Goal: Task Accomplishment & Management: Manage account settings

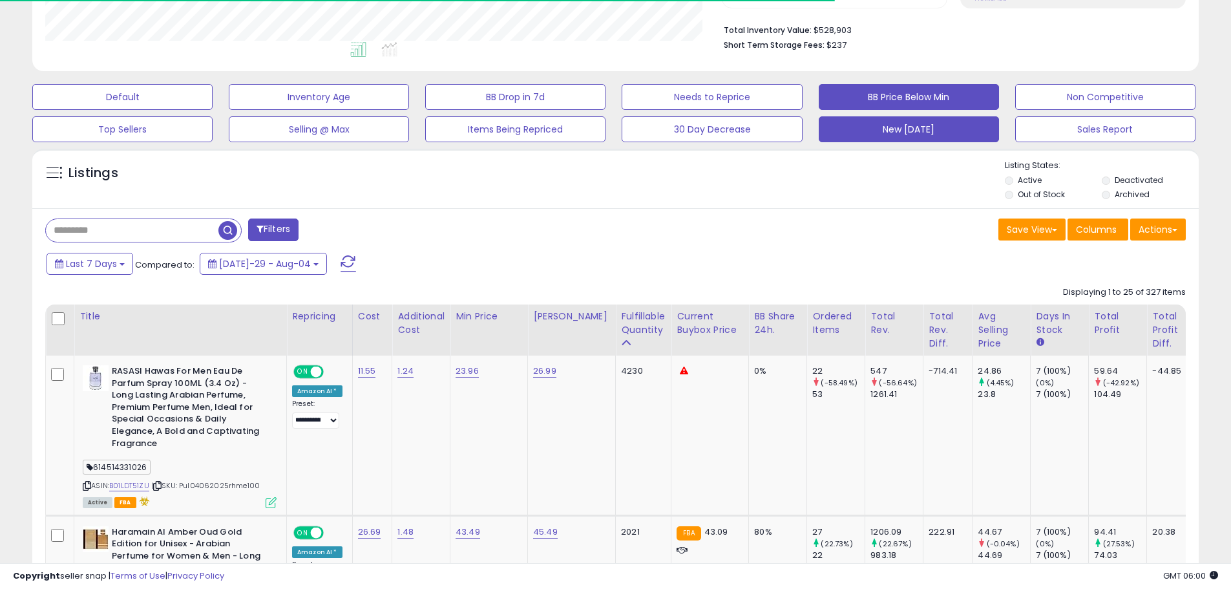
scroll to position [265, 677]
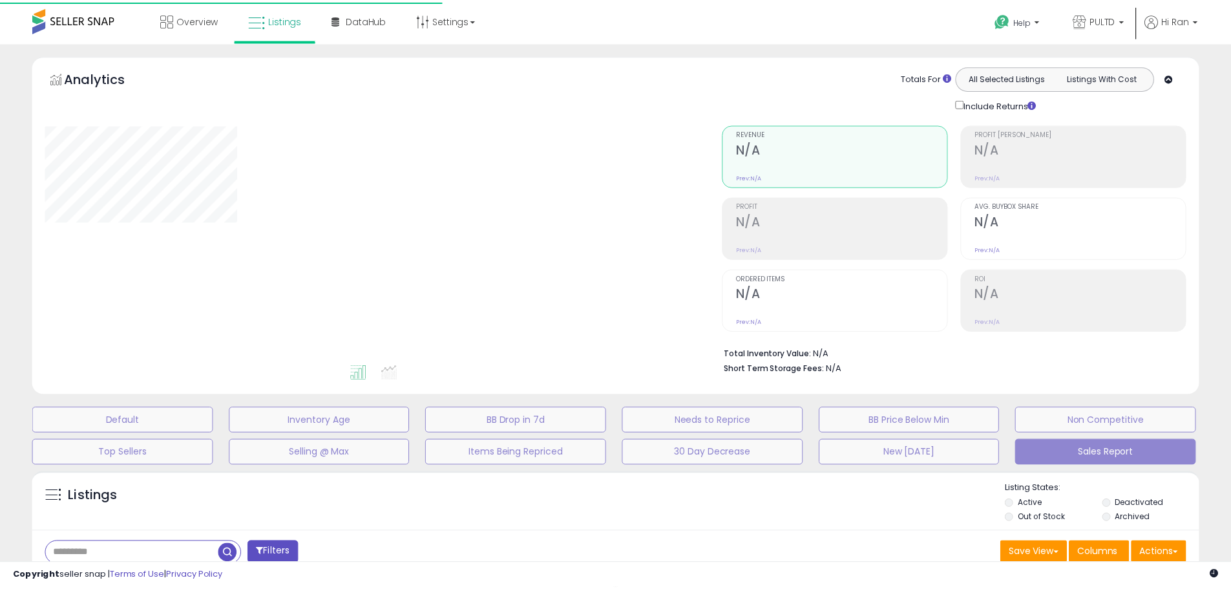
scroll to position [213, 0]
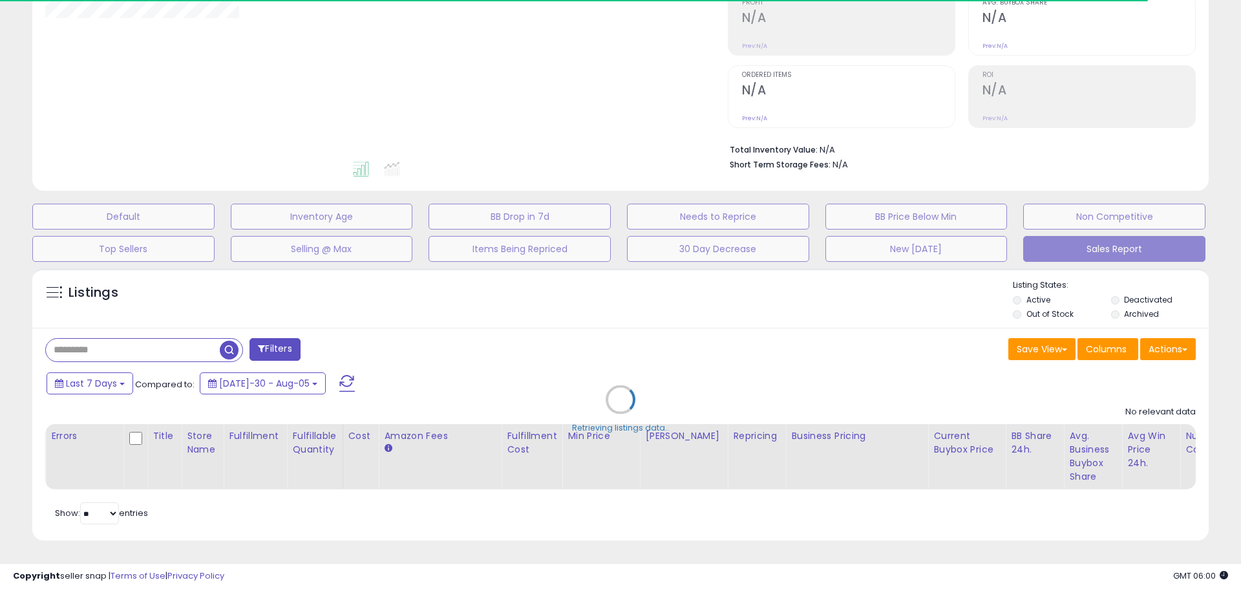
select select "**"
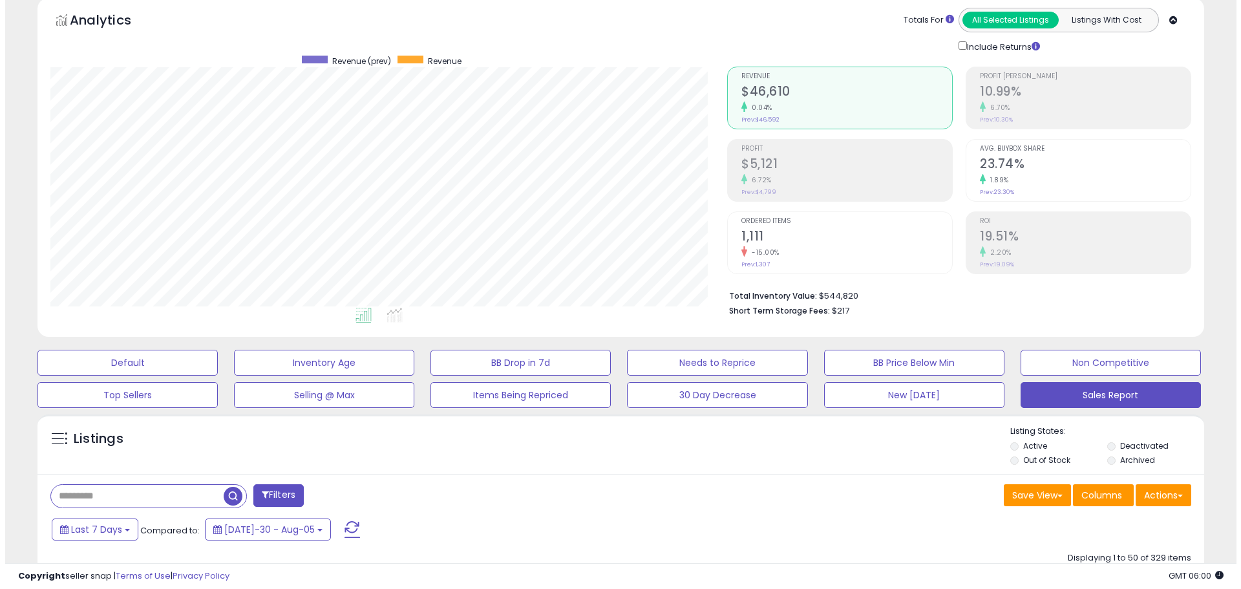
scroll to position [0, 0]
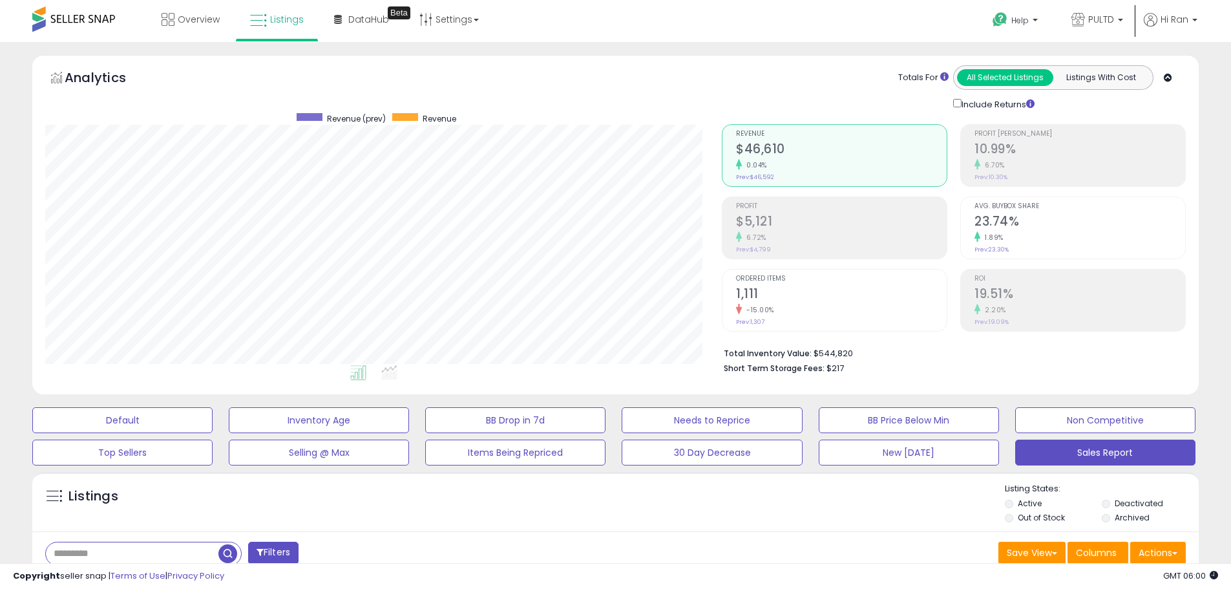
click at [815, 296] on h2 "1,111" at bounding box center [841, 294] width 211 height 17
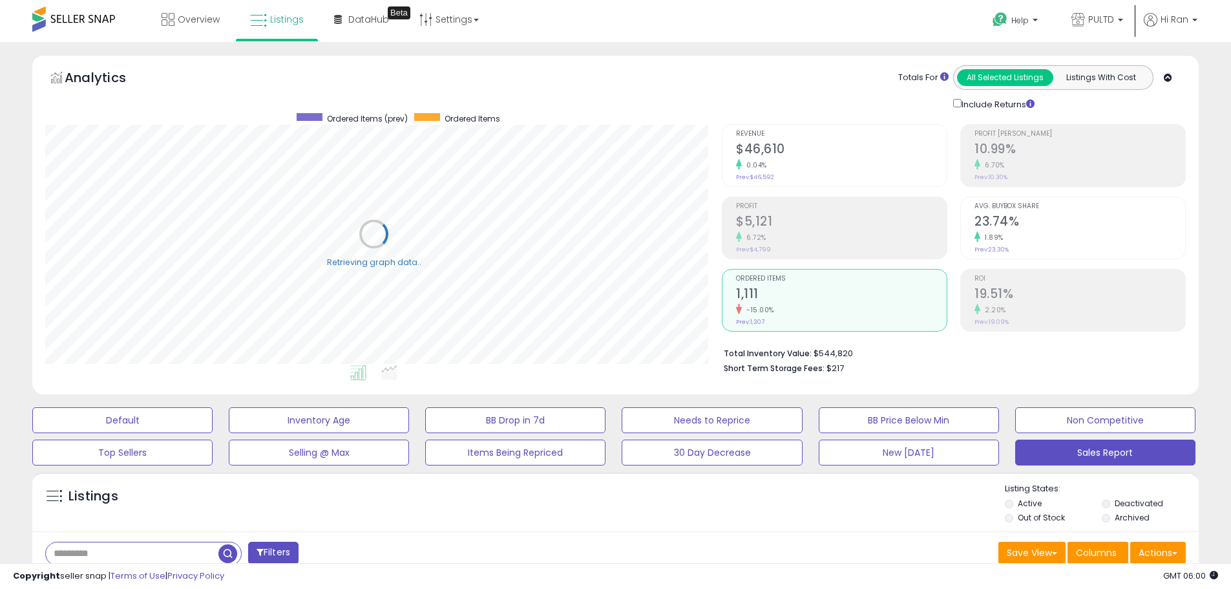
scroll to position [645880, 645468]
click at [1092, 21] on span "PULTD" at bounding box center [1101, 19] width 26 height 13
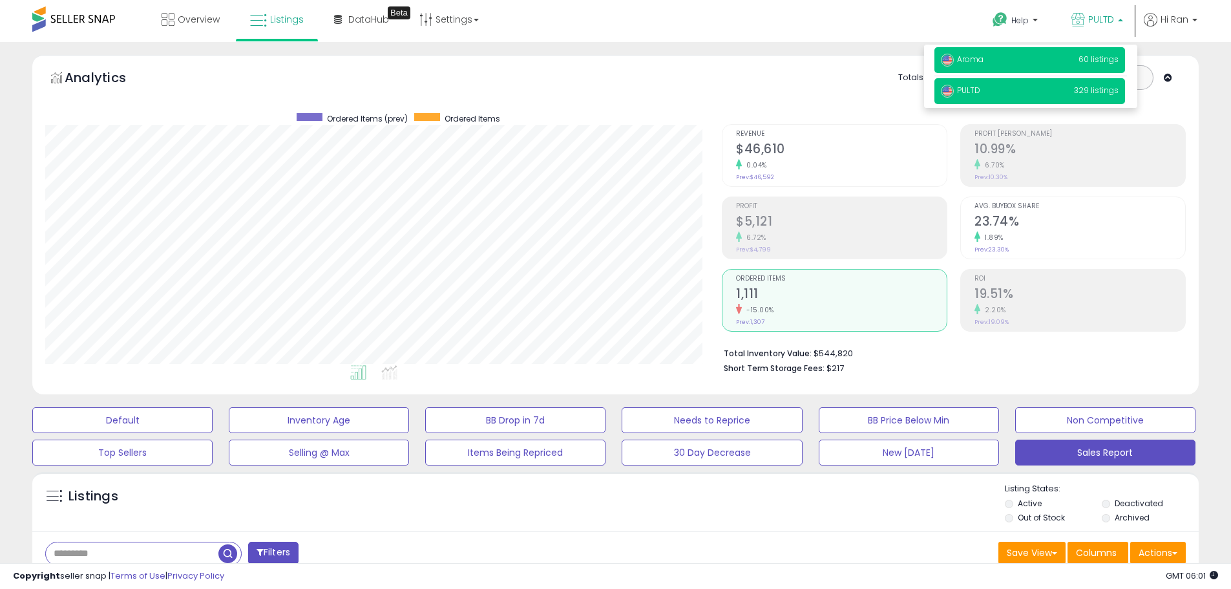
click at [1046, 53] on p "Aroma 60 listings" at bounding box center [1029, 60] width 191 height 26
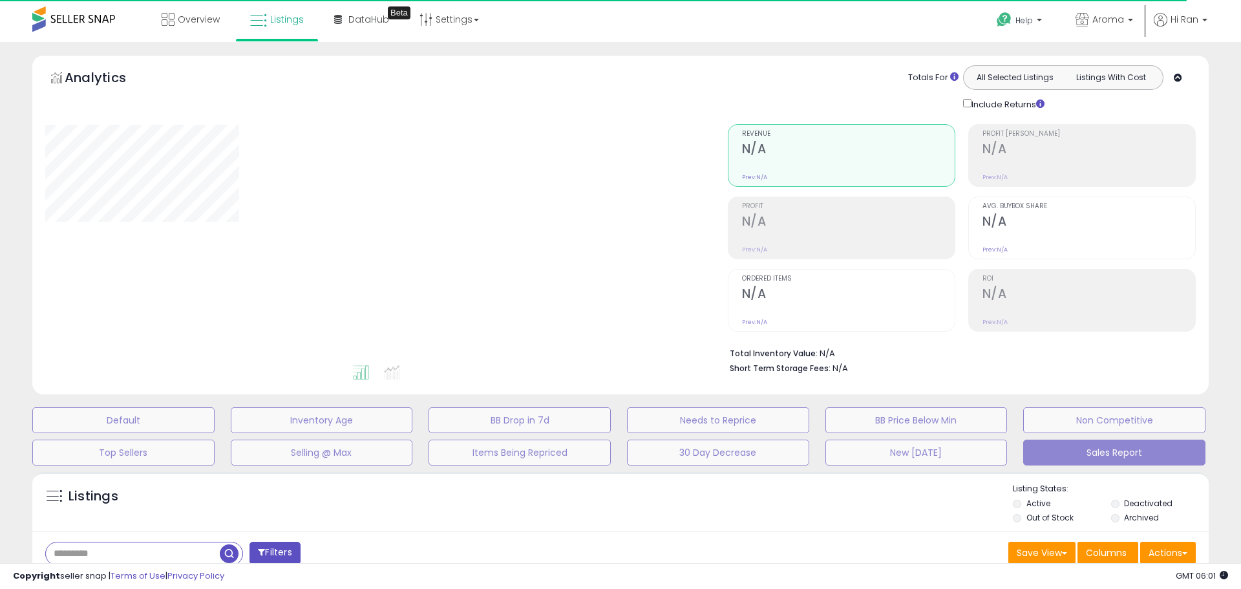
select select "**"
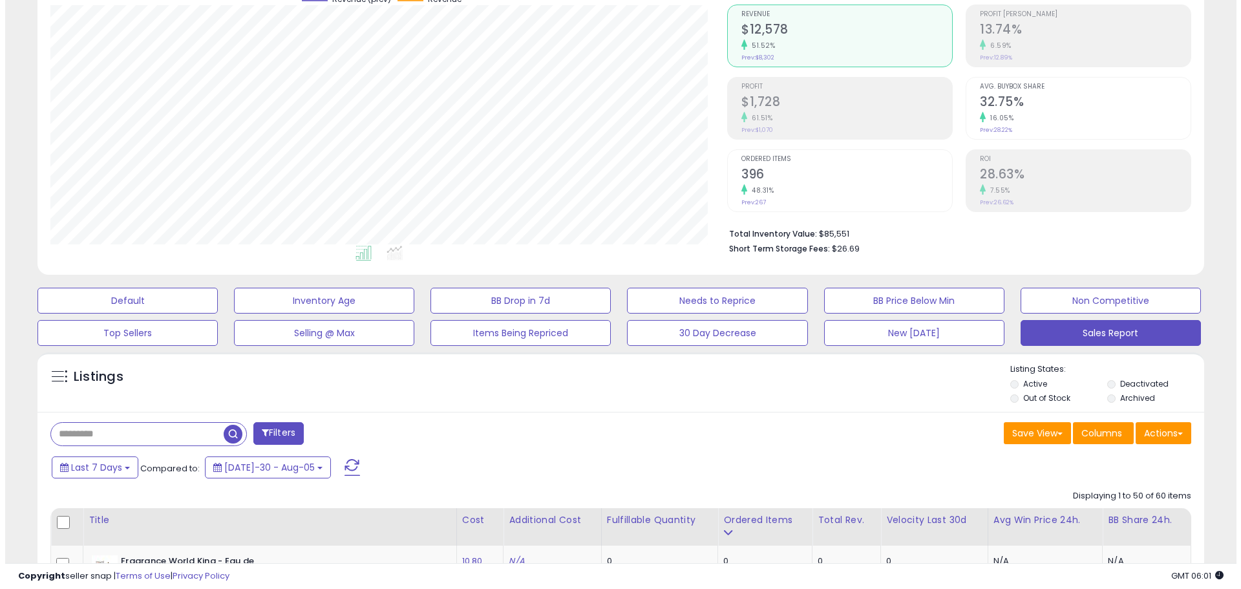
scroll to position [129, 0]
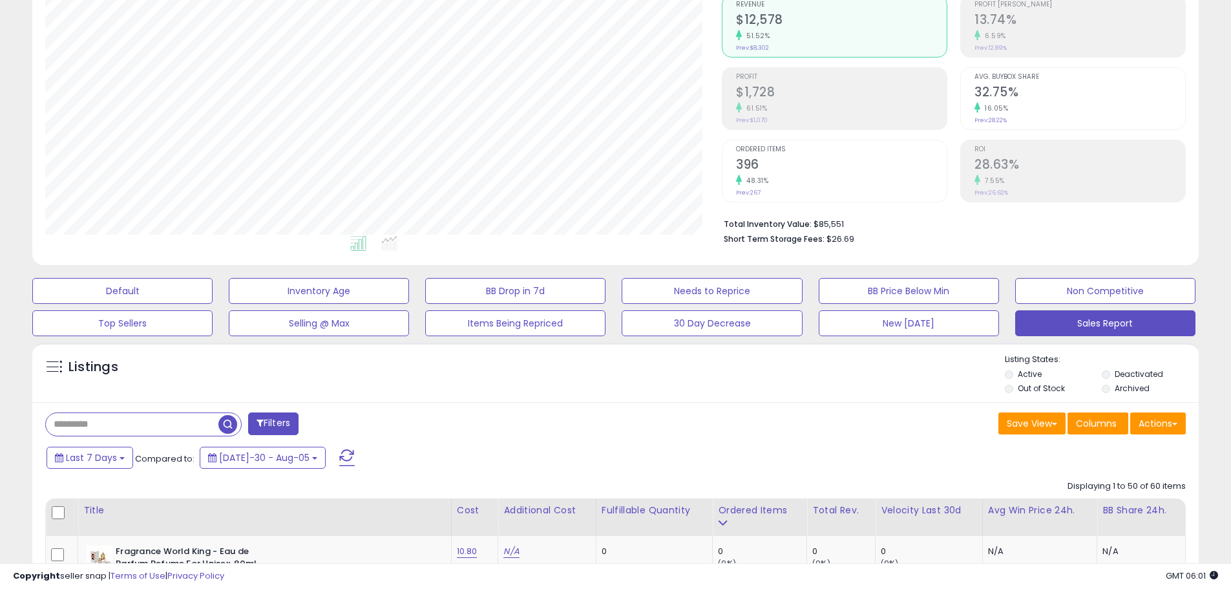
click at [813, 172] on h2 "396" at bounding box center [841, 165] width 211 height 17
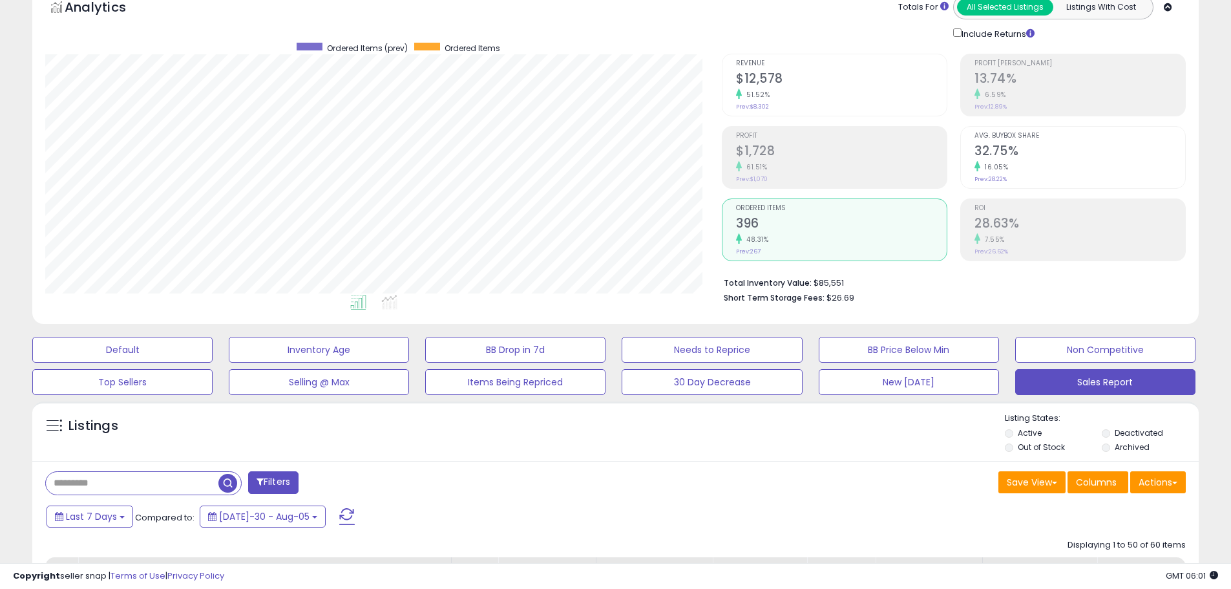
scroll to position [0, 0]
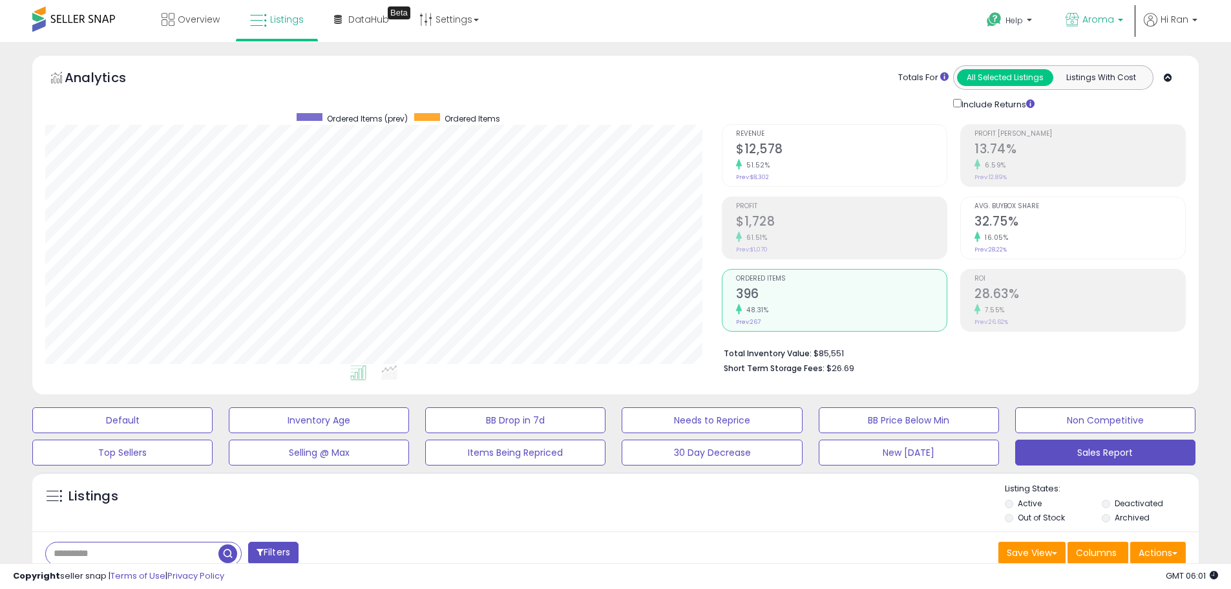
click at [1085, 30] on link "Aroma" at bounding box center [1094, 21] width 77 height 42
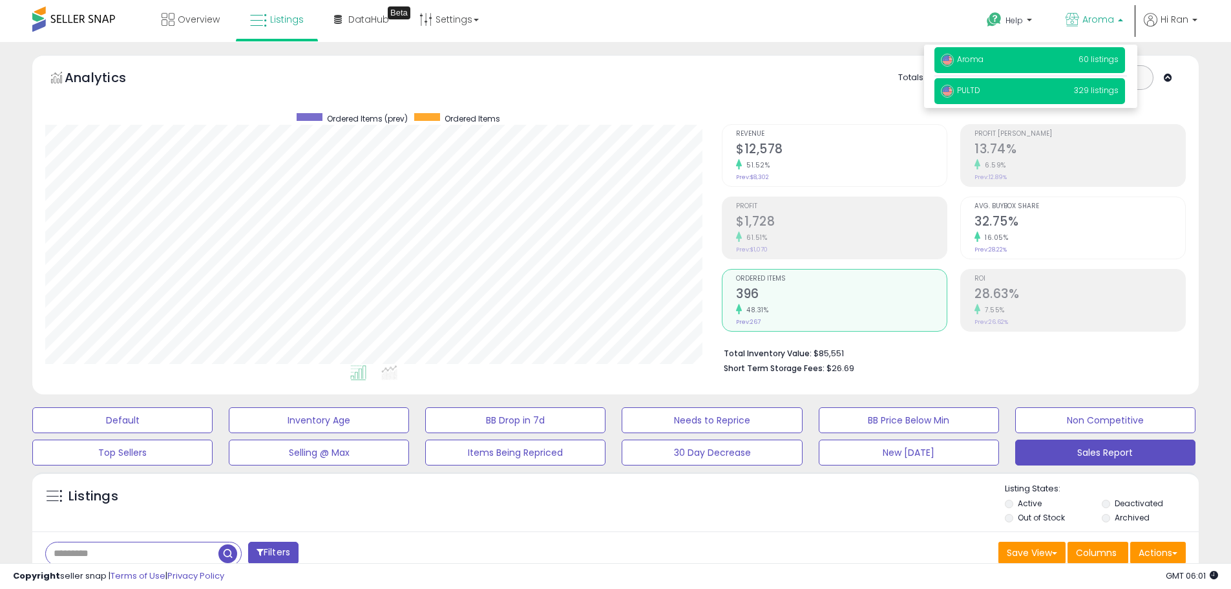
click at [1036, 92] on p "PULTD 329 listings" at bounding box center [1029, 91] width 191 height 26
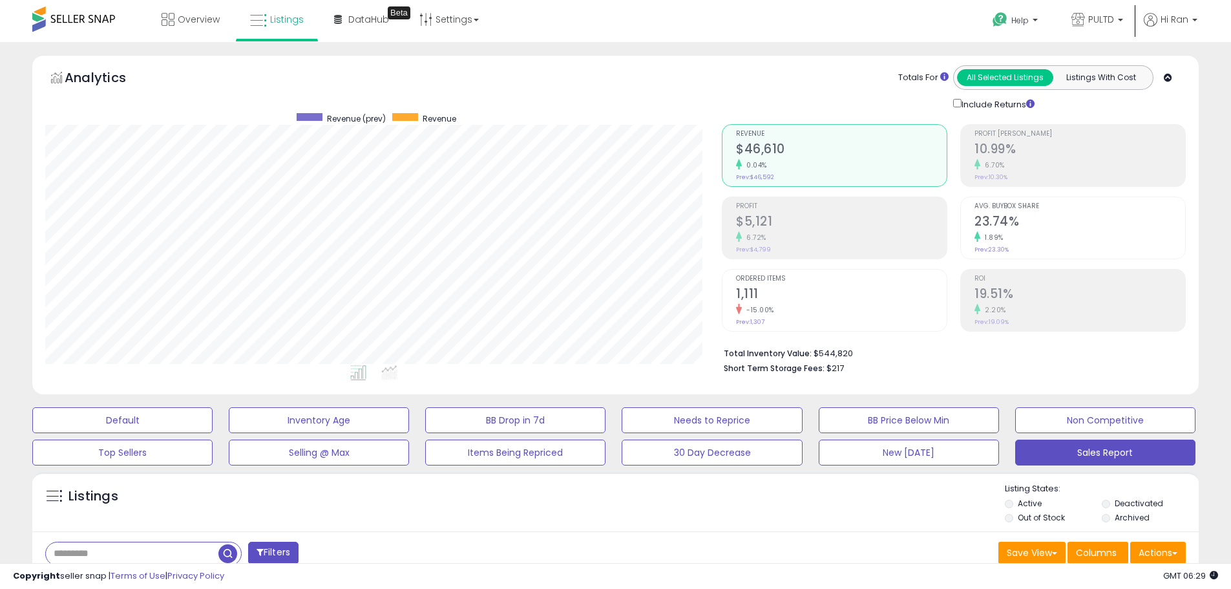
scroll to position [388, 0]
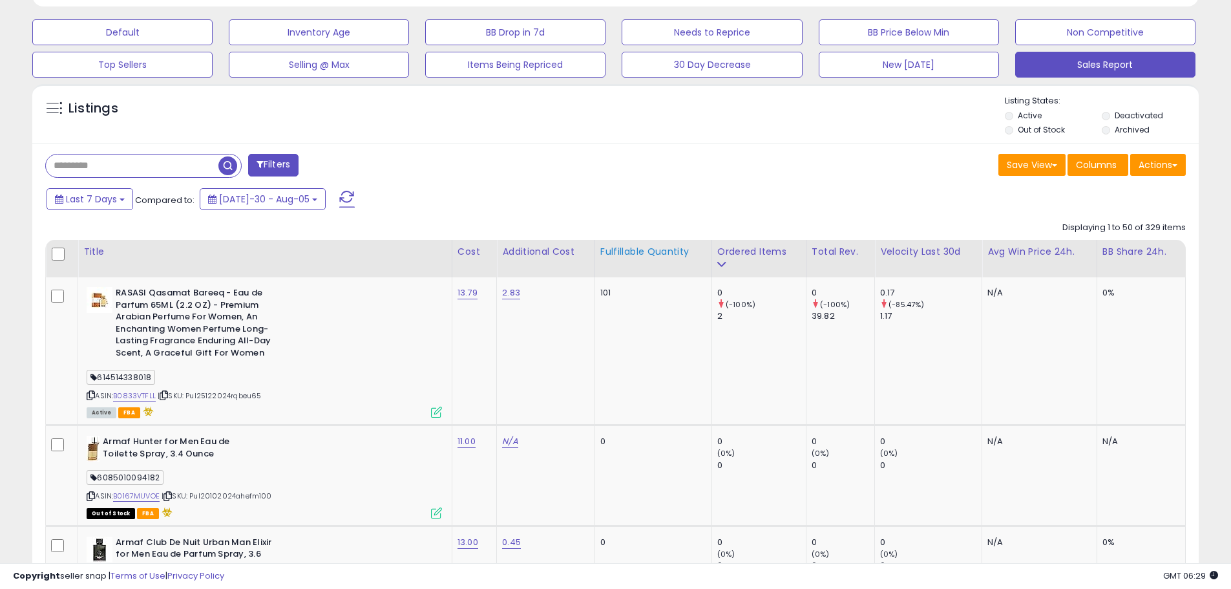
click at [613, 244] on th "Fulfillable Quantity" at bounding box center [652, 258] width 117 height 37
click at [213, 45] on button "New 09.05.2024" at bounding box center [122, 32] width 180 height 26
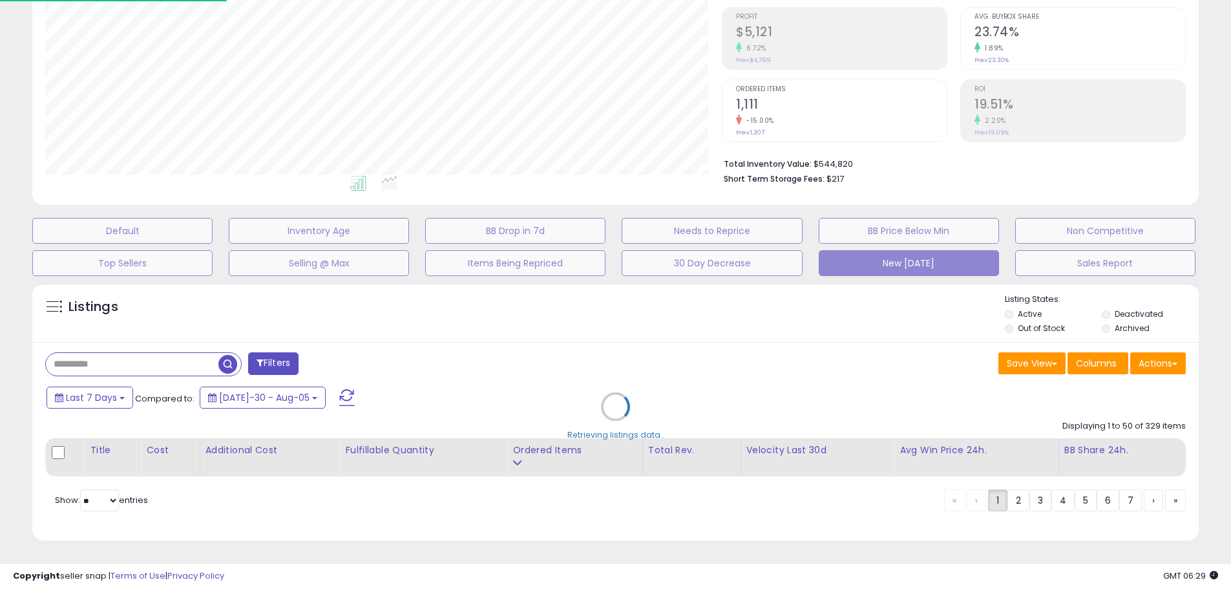
scroll to position [265, 682]
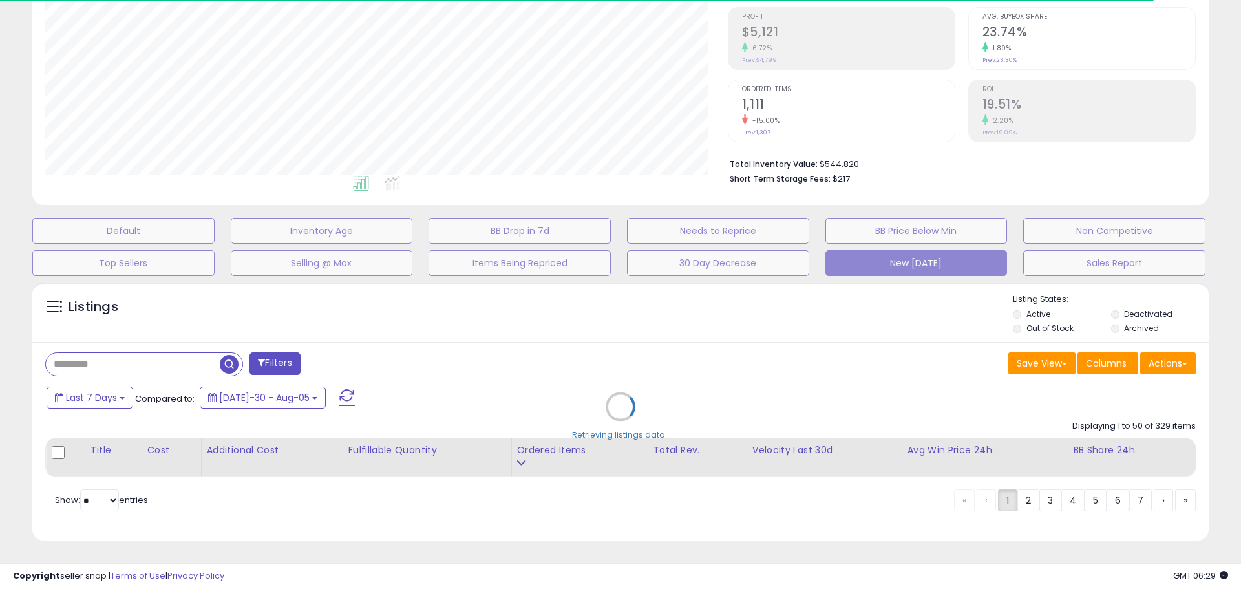
select select "**"
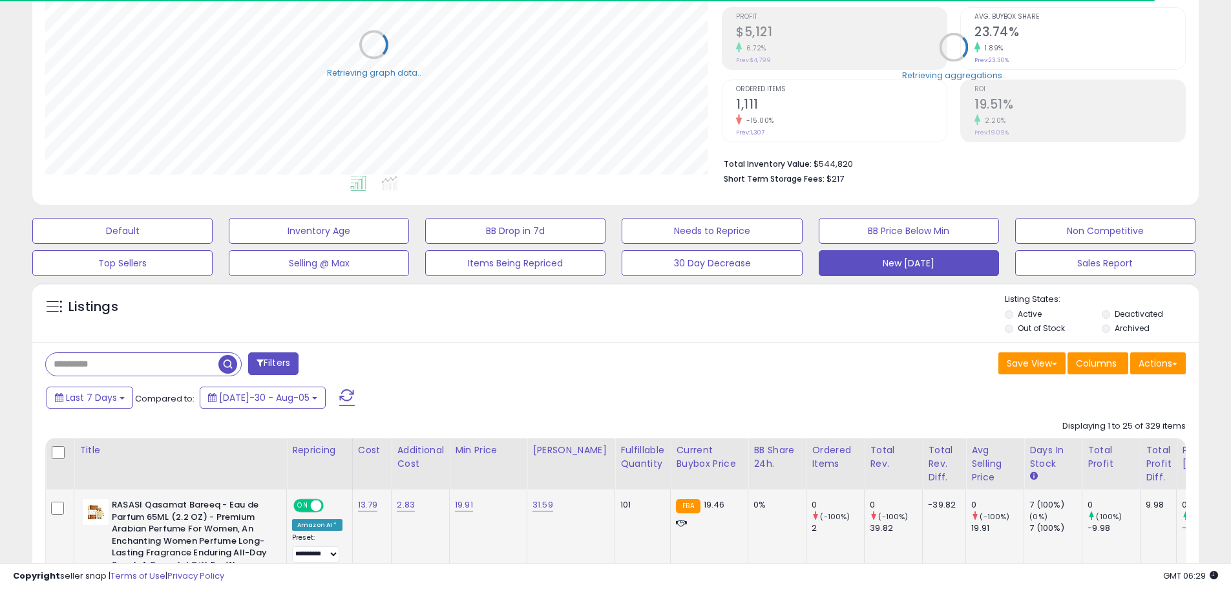
scroll to position [645880, 645468]
click at [629, 458] on div "Fulfillable Quantity" at bounding box center [642, 456] width 45 height 27
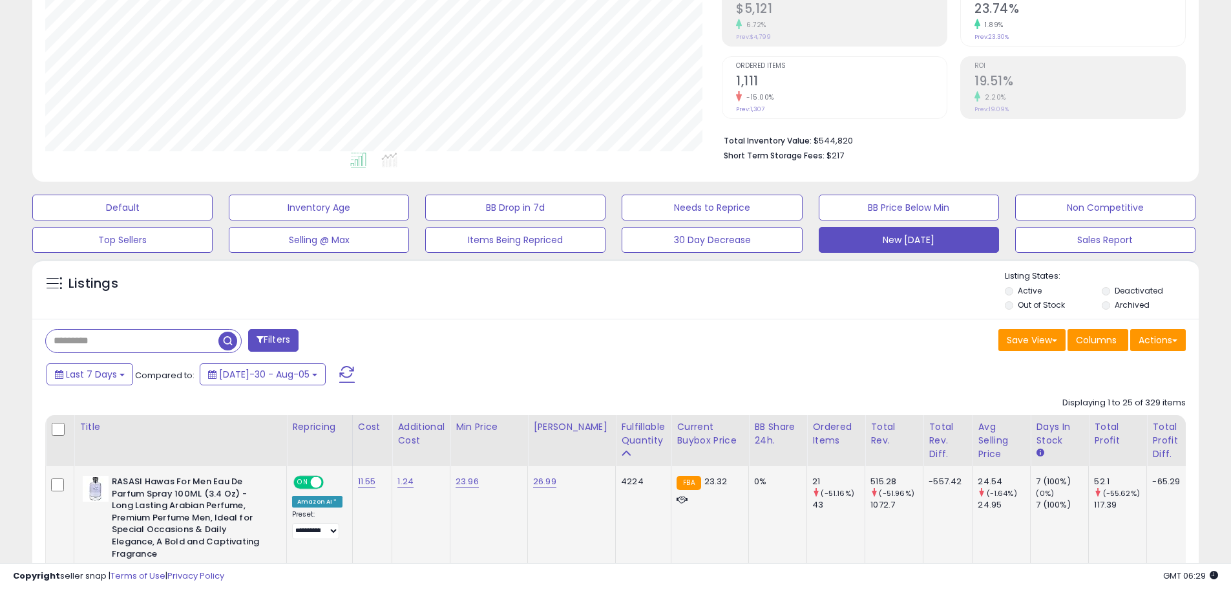
scroll to position [406, 0]
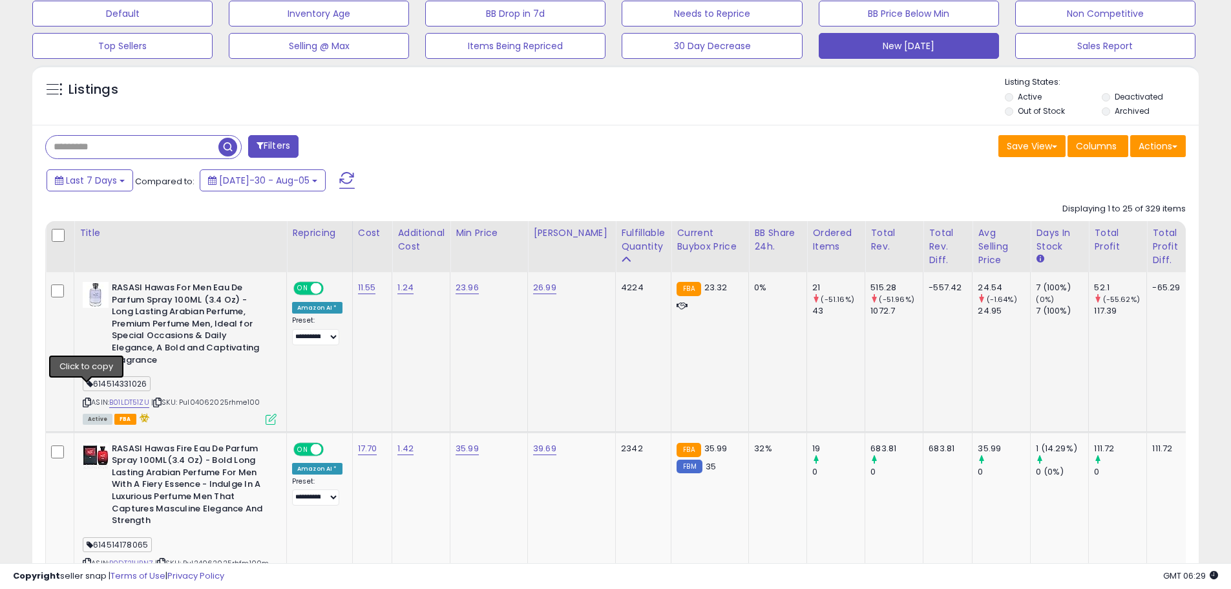
click at [90, 399] on icon at bounding box center [87, 402] width 8 height 7
click at [145, 397] on link "B01LDT51ZU" at bounding box center [129, 402] width 40 height 11
click at [465, 285] on link "23.96" at bounding box center [467, 287] width 23 height 13
drag, startPoint x: 399, startPoint y: 258, endPoint x: 445, endPoint y: 260, distance: 45.9
click at [445, 260] on input "*****" at bounding box center [434, 256] width 115 height 22
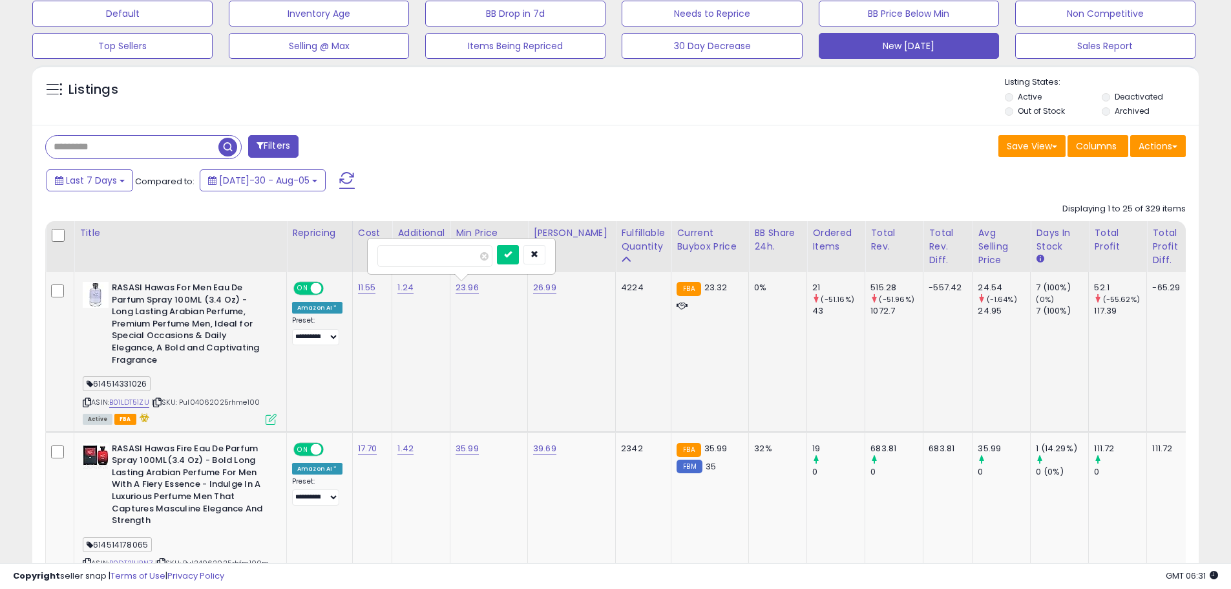
type input "*****"
click button "submit" at bounding box center [508, 254] width 22 height 19
click at [908, 58] on button "New 09.05.2024" at bounding box center [909, 46] width 180 height 26
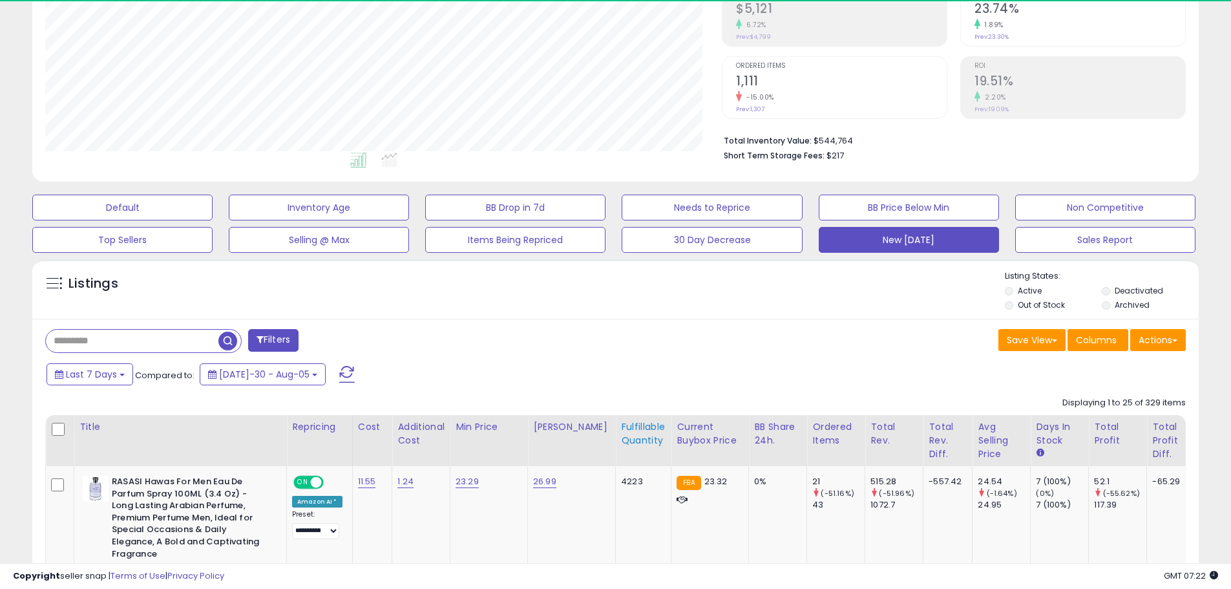
scroll to position [265, 677]
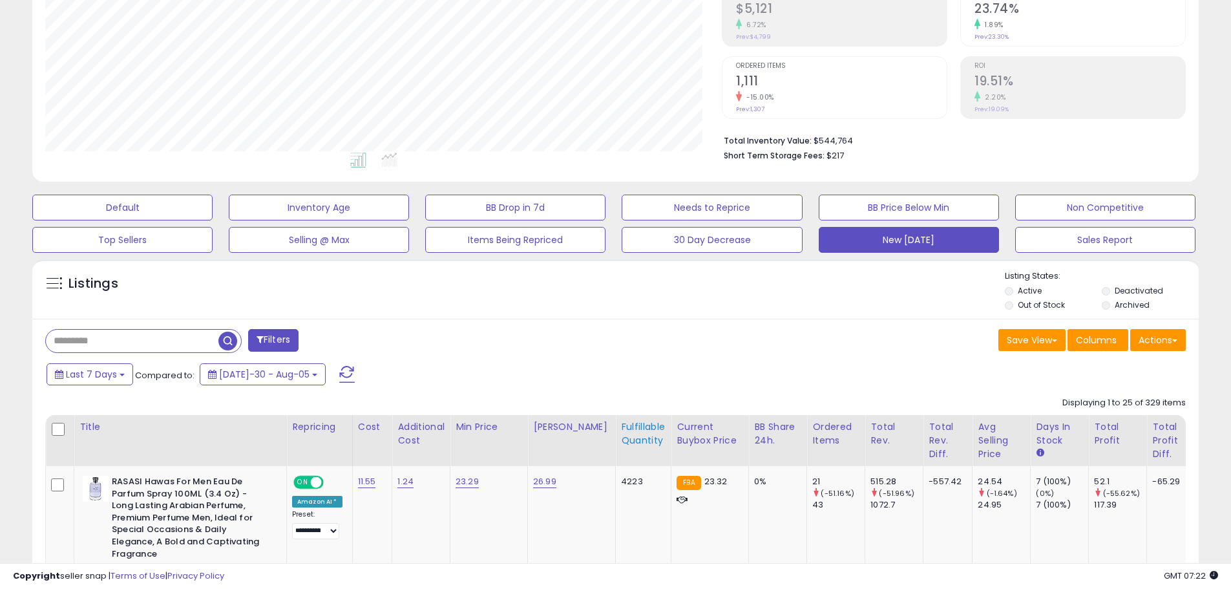
click at [633, 435] on div "Fulfillable Quantity" at bounding box center [643, 433] width 45 height 27
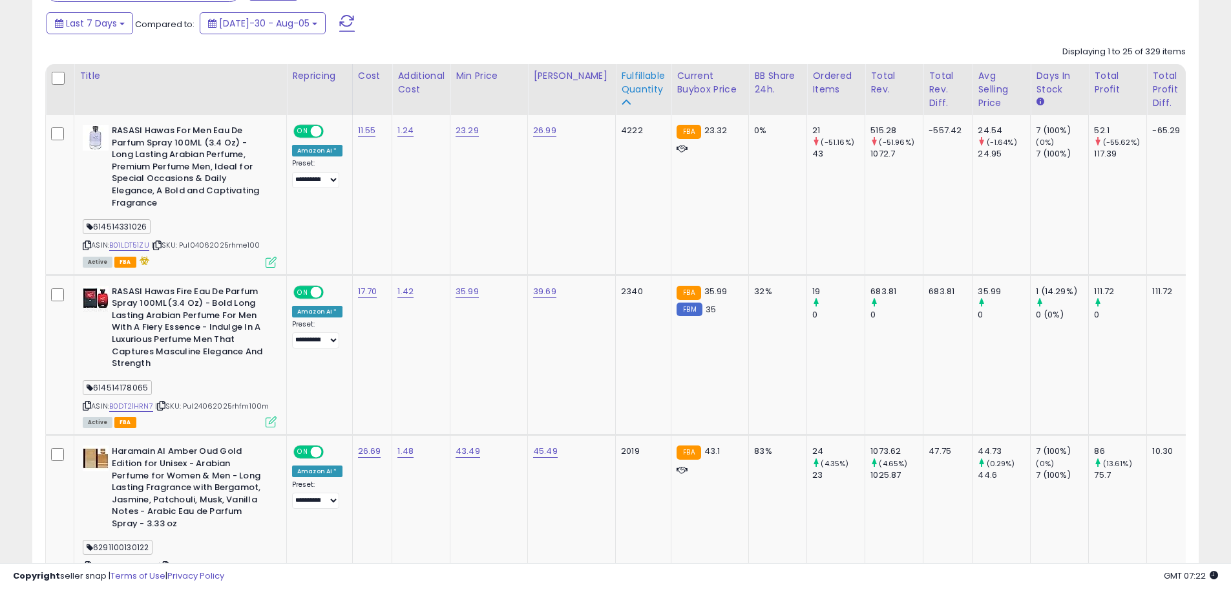
scroll to position [600, 0]
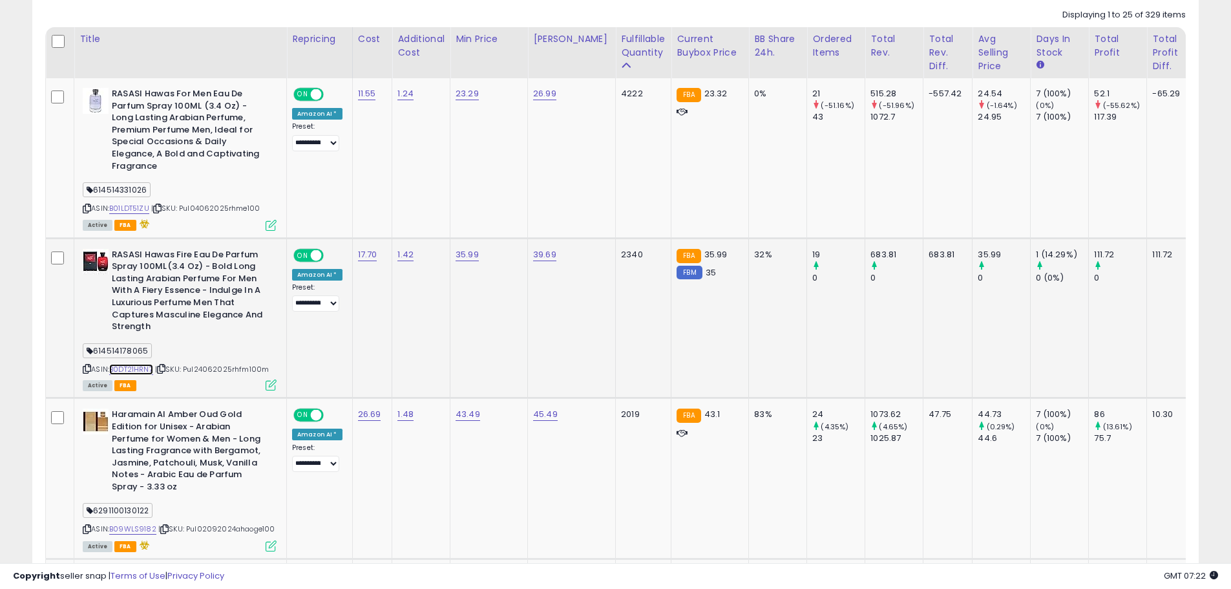
click at [147, 364] on link "B0DT21HRN7" at bounding box center [131, 369] width 44 height 11
click at [134, 364] on link "B0DT21HRN7" at bounding box center [131, 369] width 44 height 11
click at [468, 100] on link "35.99" at bounding box center [467, 93] width 23 height 13
click at [401, 211] on input "*****" at bounding box center [434, 211] width 115 height 22
type input "*****"
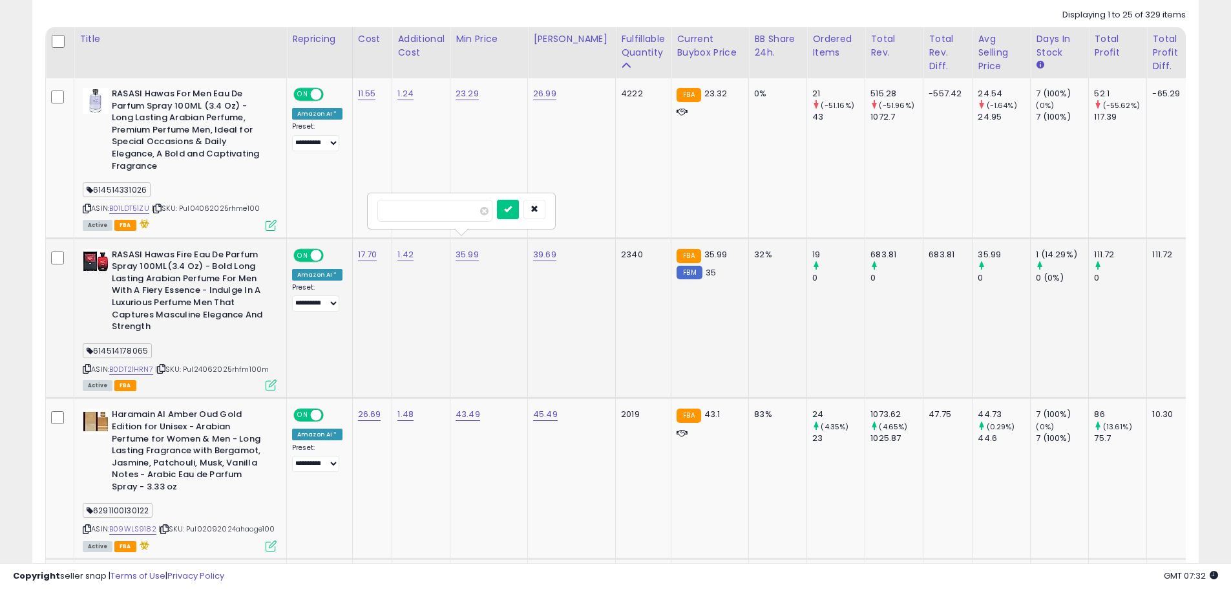
click button "submit" at bounding box center [508, 209] width 22 height 19
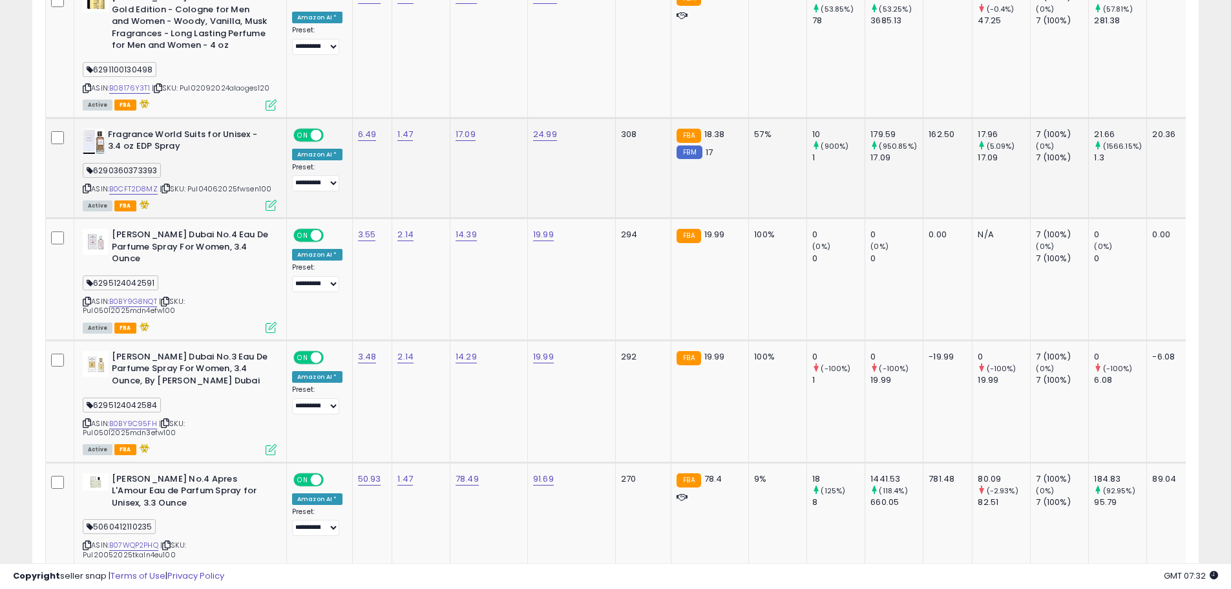
scroll to position [2280, 0]
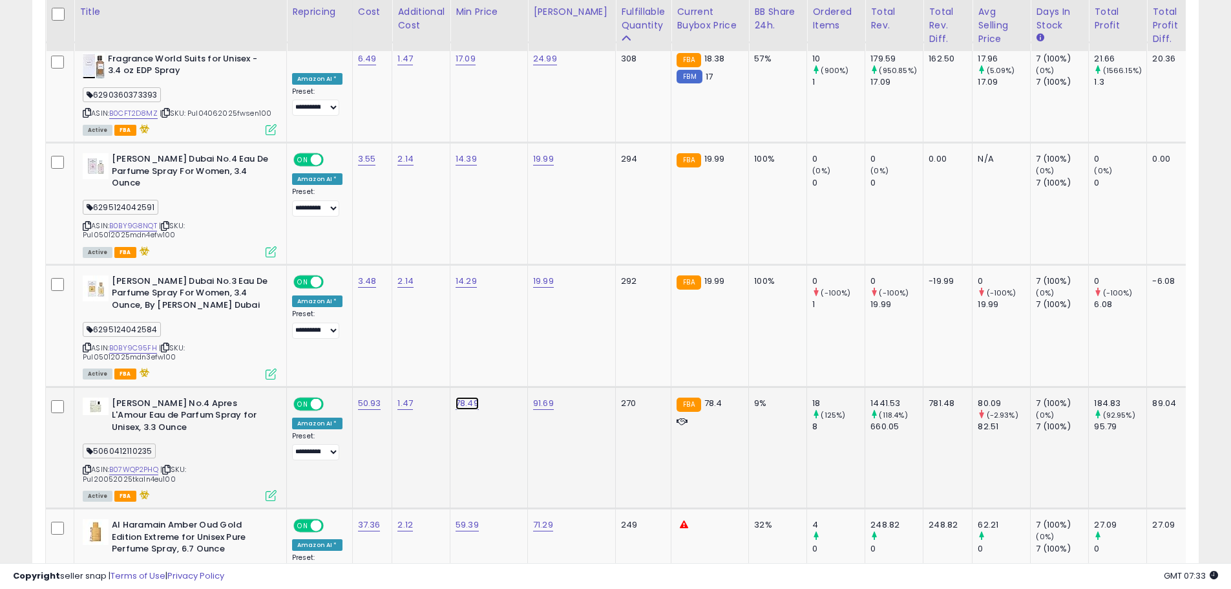
click at [404, 360] on input "*****" at bounding box center [434, 359] width 115 height 22
type input "*****"
click button "submit" at bounding box center [508, 357] width 22 height 19
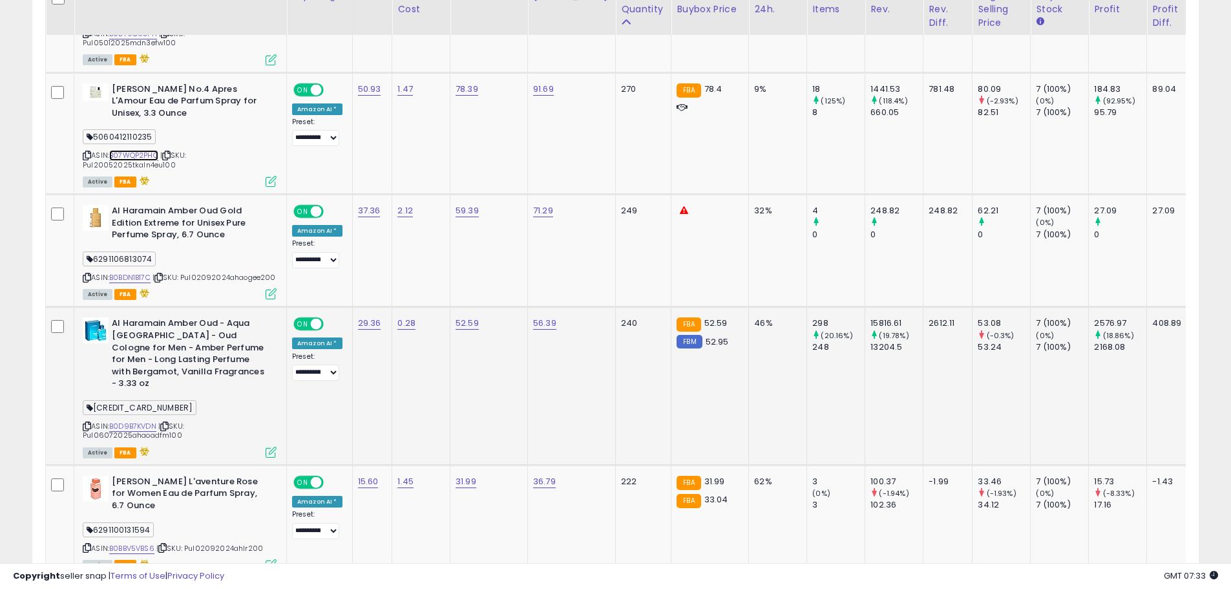
scroll to position [2603, 0]
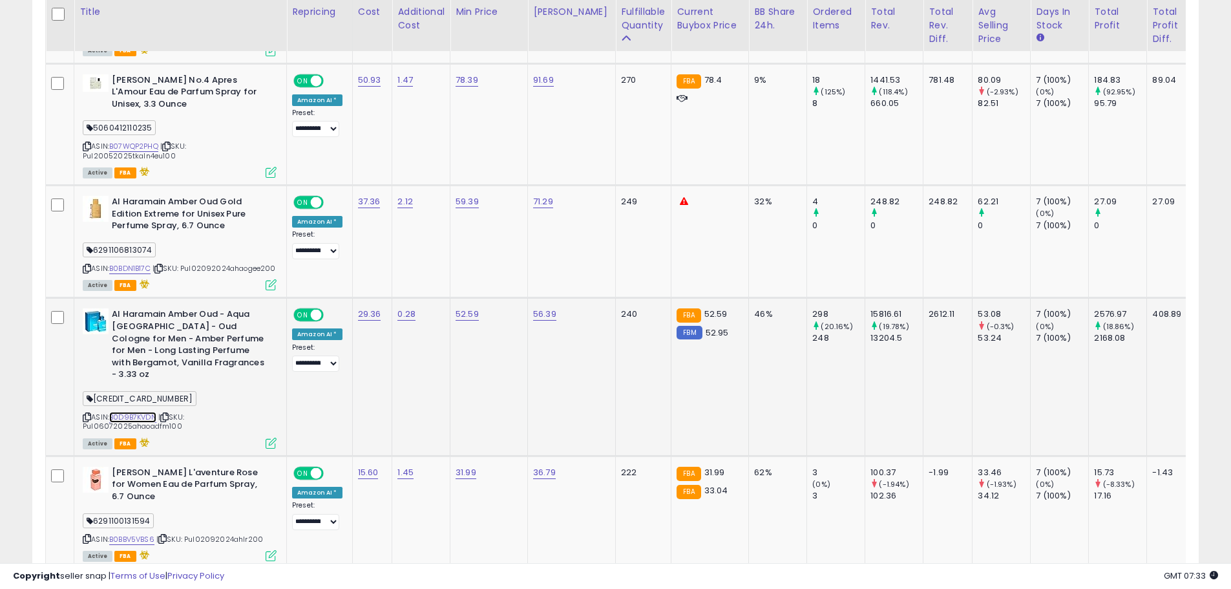
click at [153, 412] on link "B0D9B7KVDN" at bounding box center [132, 417] width 47 height 11
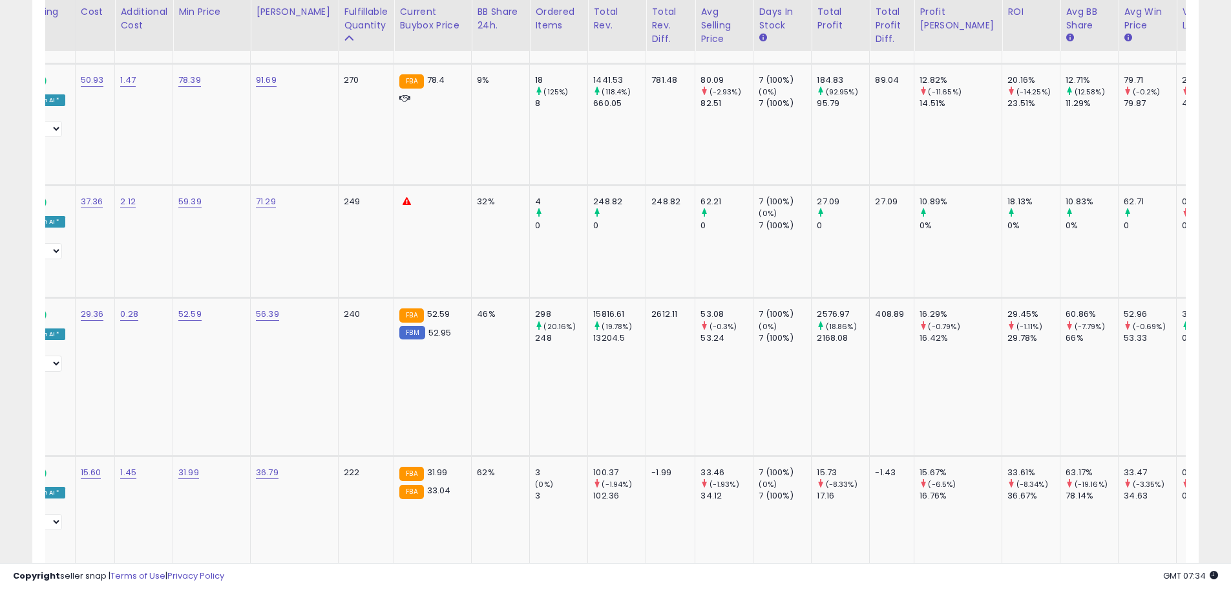
scroll to position [0, 0]
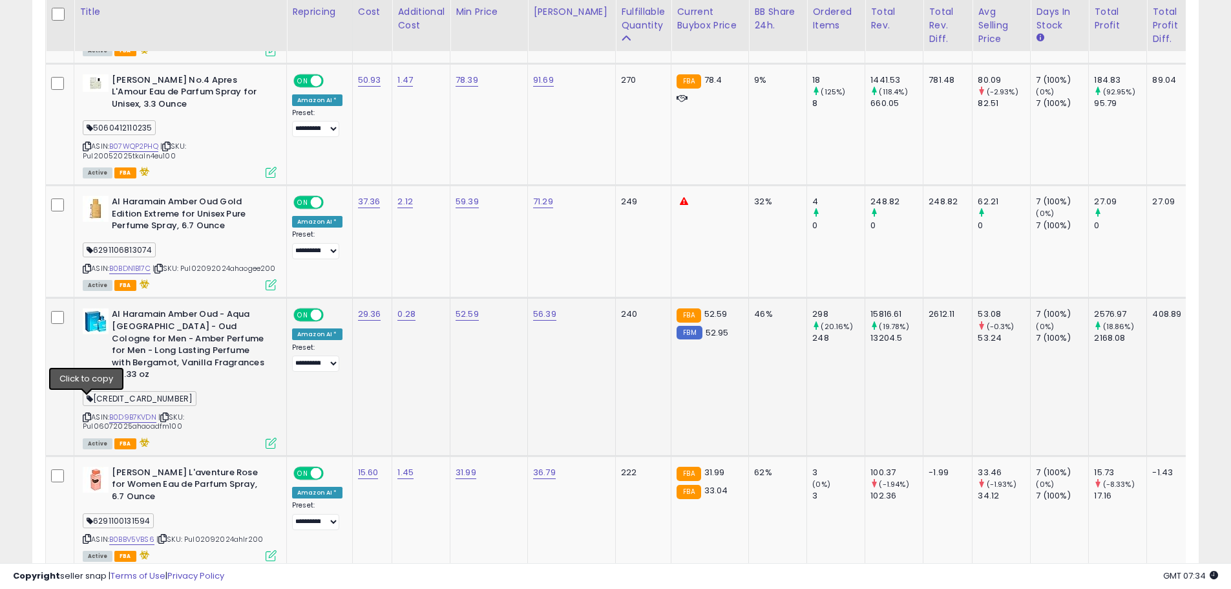
click at [85, 414] on icon at bounding box center [87, 417] width 8 height 7
click at [89, 414] on icon at bounding box center [87, 417] width 8 height 7
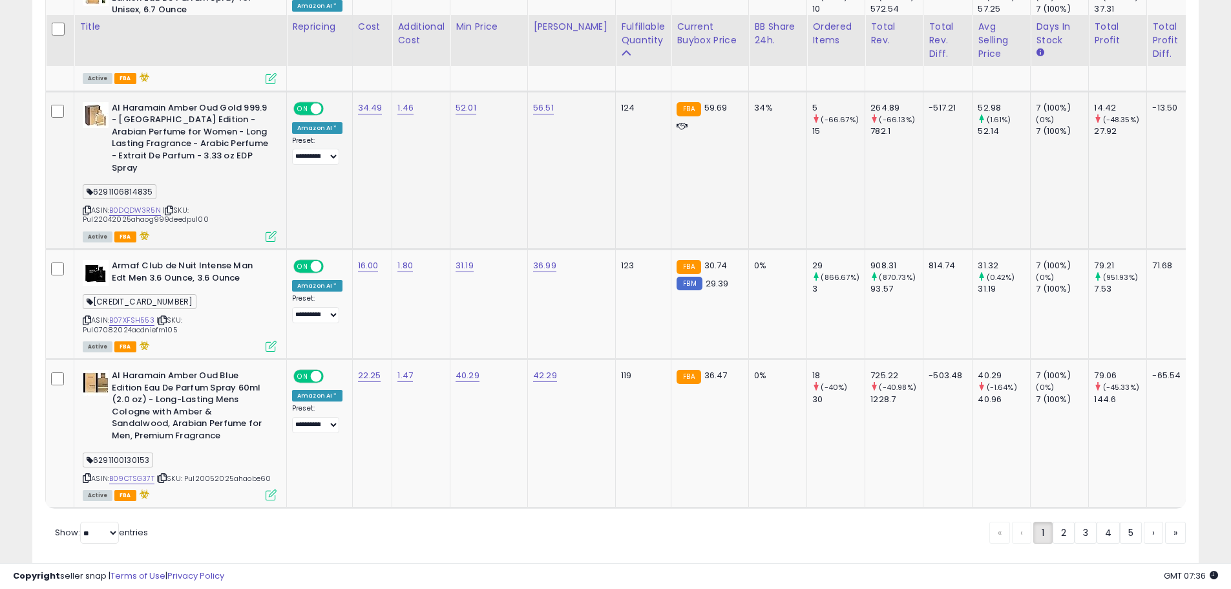
scroll to position [3700, 0]
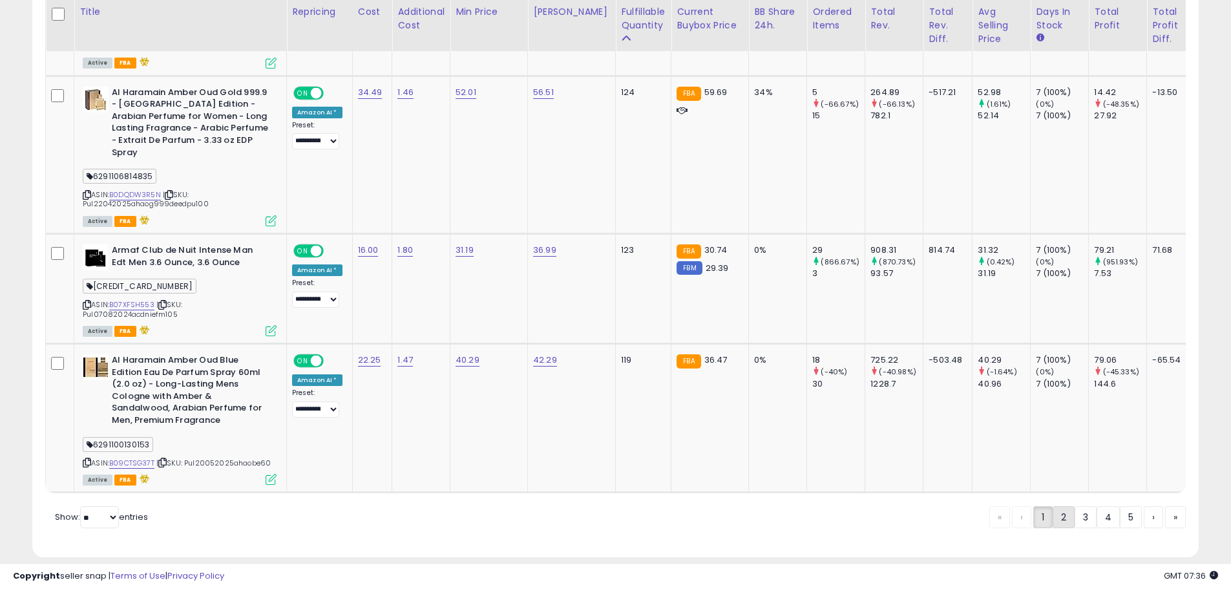
click at [1097, 506] on link "2" at bounding box center [1108, 517] width 23 height 22
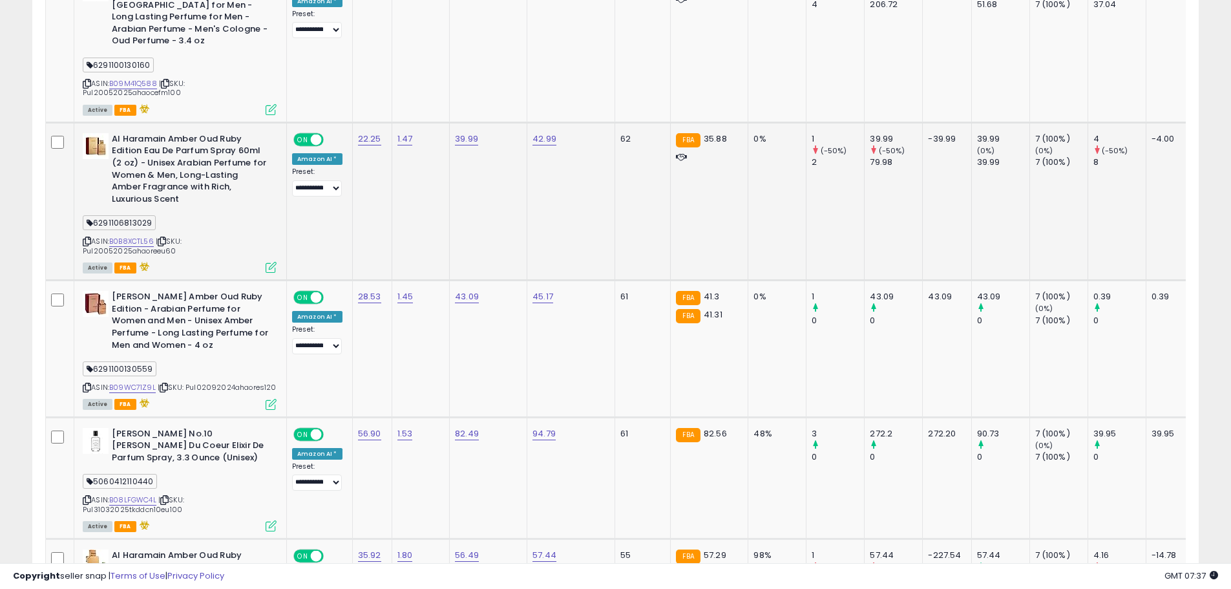
scroll to position [2022, 0]
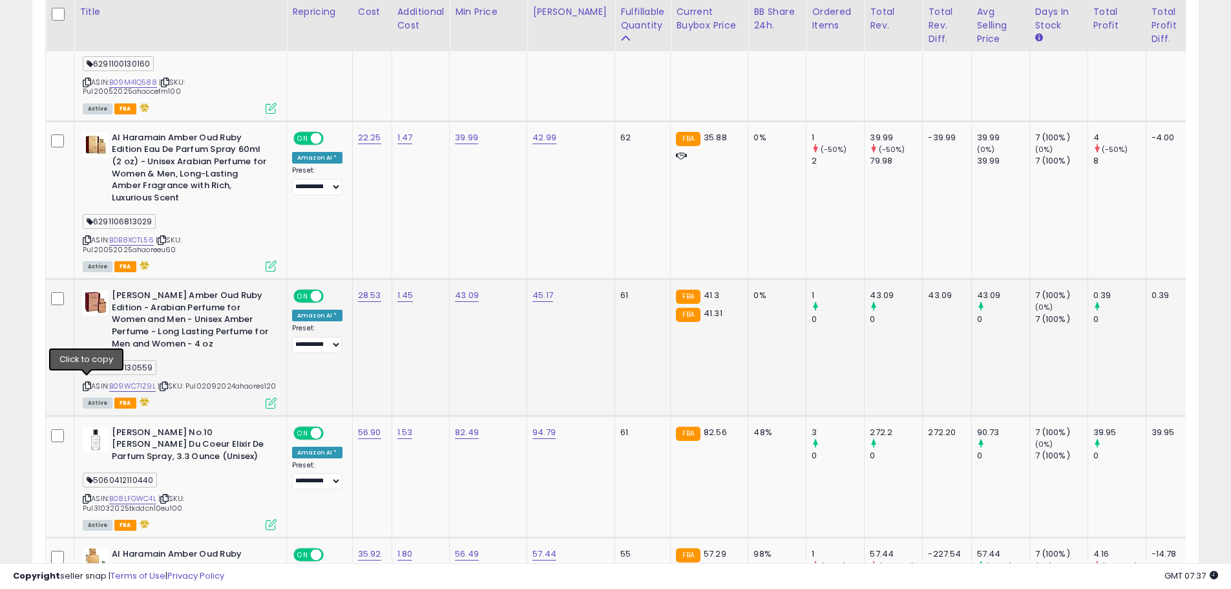
click at [89, 384] on icon at bounding box center [87, 386] width 8 height 7
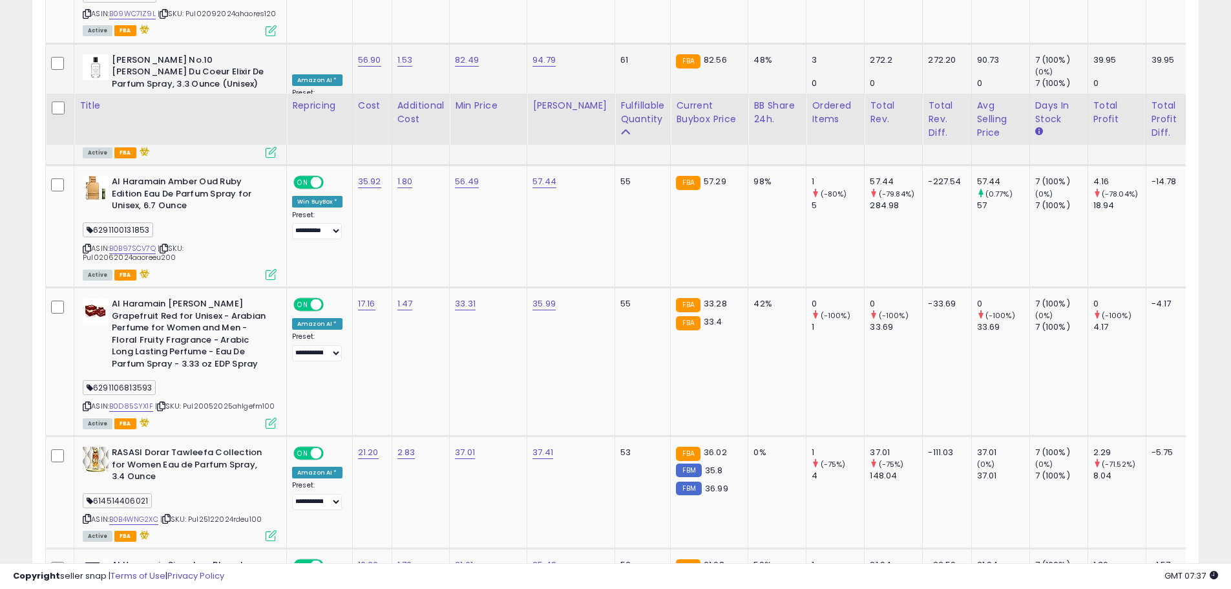
scroll to position [2539, 0]
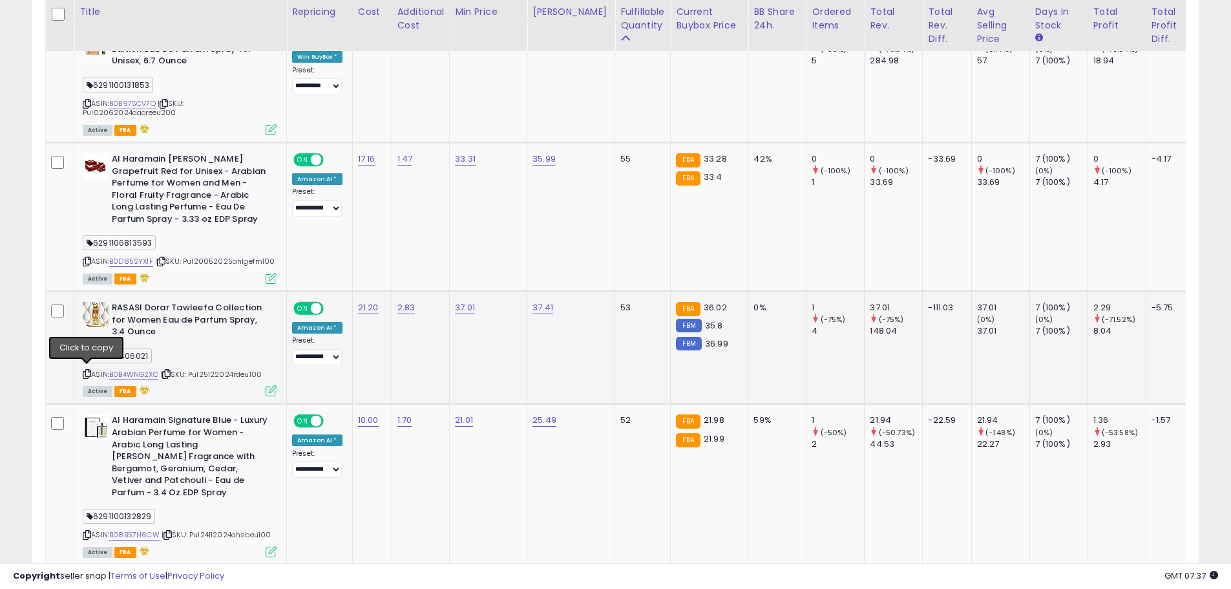
click at [88, 370] on icon at bounding box center [87, 373] width 8 height 7
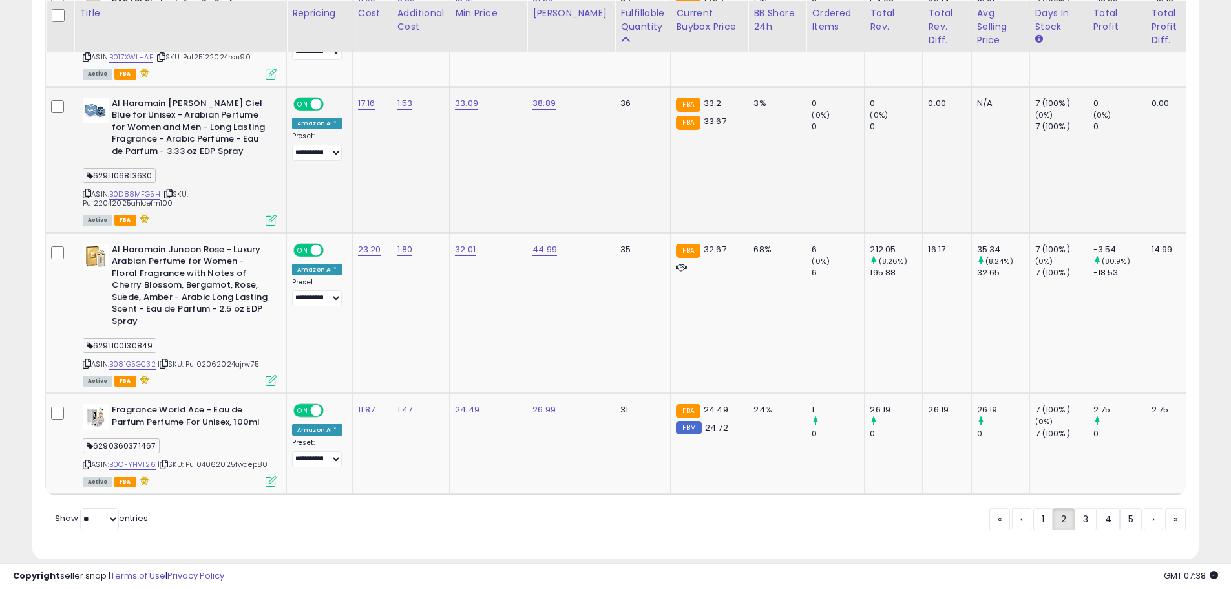
scroll to position [3501, 0]
click at [135, 457] on link "B0CFYHVT26" at bounding box center [132, 462] width 47 height 11
click at [1120, 507] on link "3" at bounding box center [1131, 518] width 22 height 22
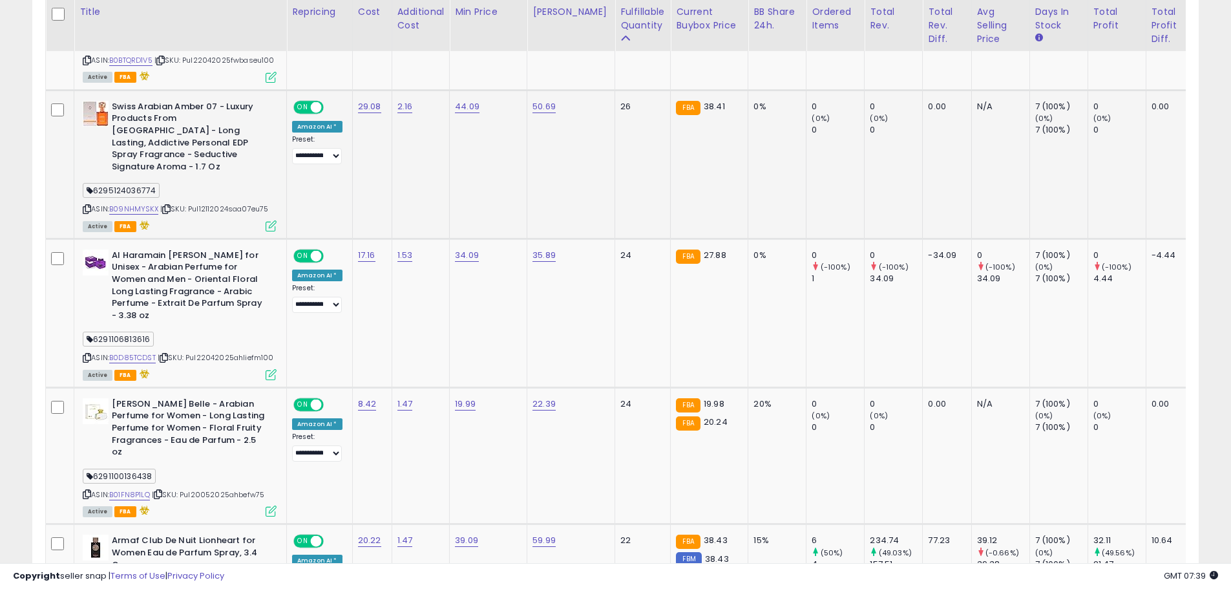
scroll to position [859, 0]
click at [88, 353] on icon at bounding box center [87, 356] width 8 height 7
drag, startPoint x: 414, startPoint y: 362, endPoint x: 406, endPoint y: 363, distance: 8.4
click at [406, 363] on input "*****" at bounding box center [436, 359] width 115 height 22
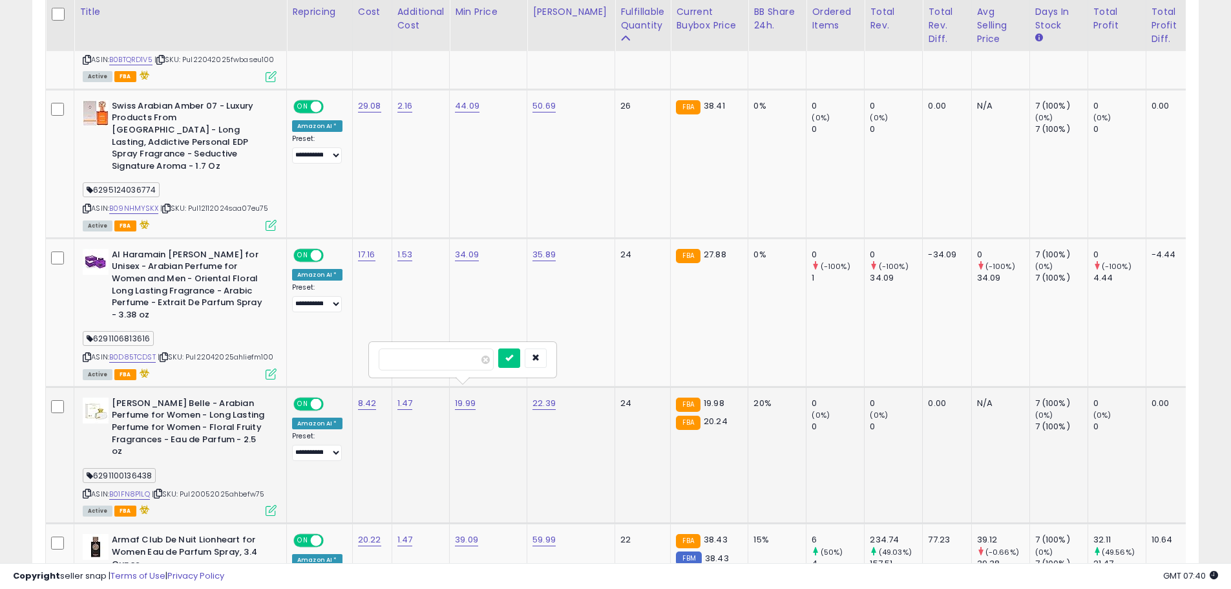
type input "*****"
click button "submit" at bounding box center [509, 357] width 22 height 19
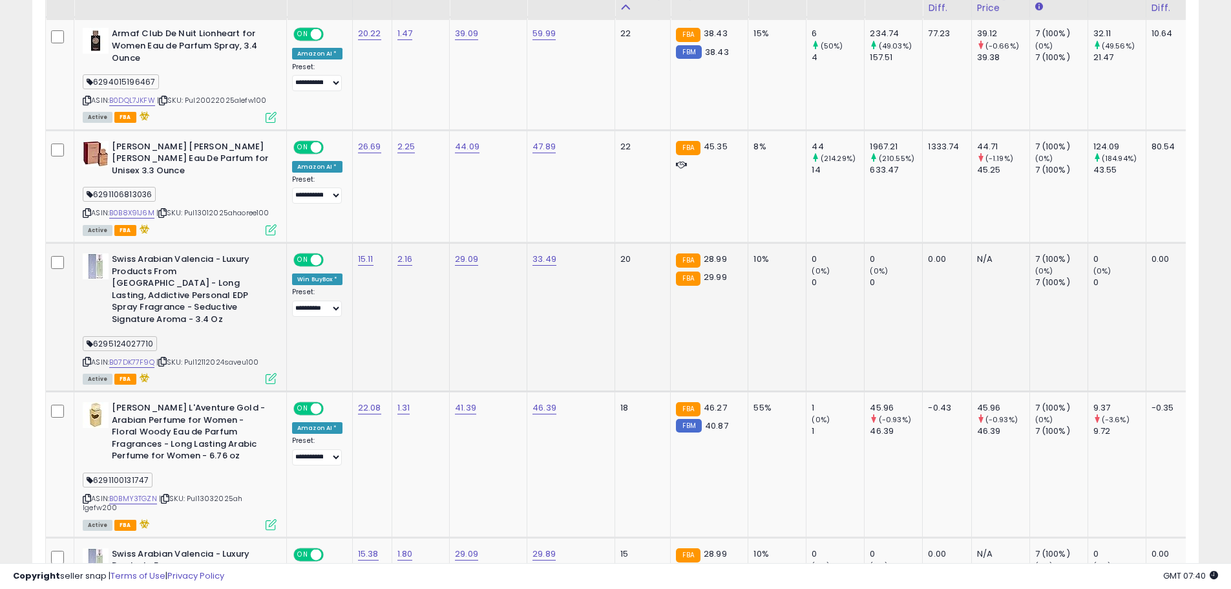
scroll to position [1376, 0]
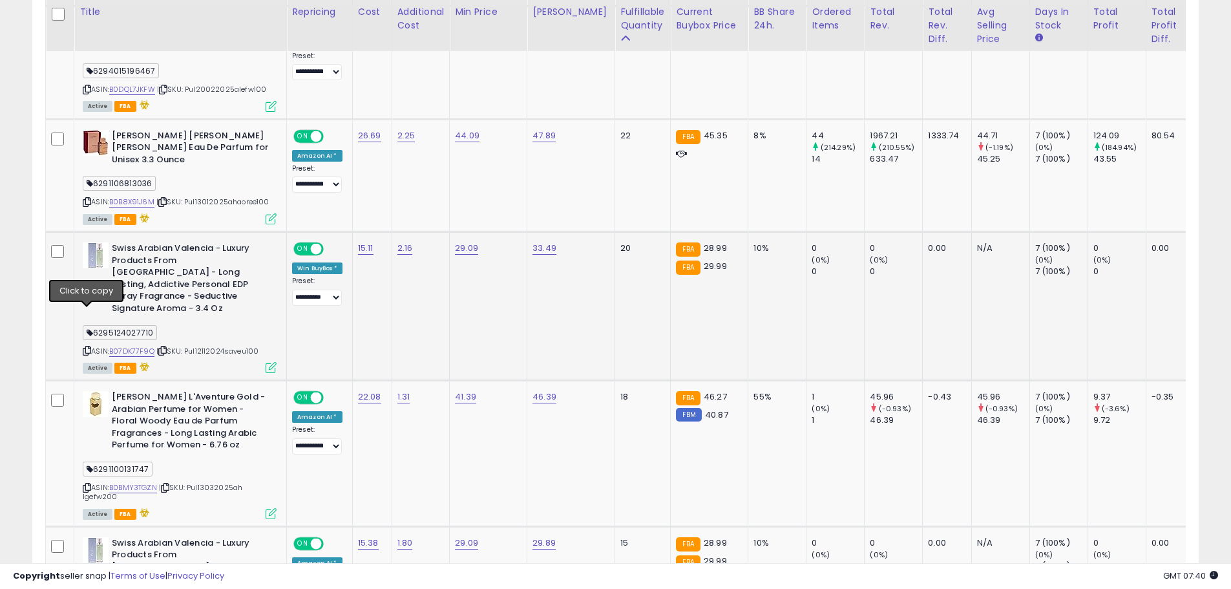
click at [86, 347] on icon at bounding box center [87, 350] width 8 height 7
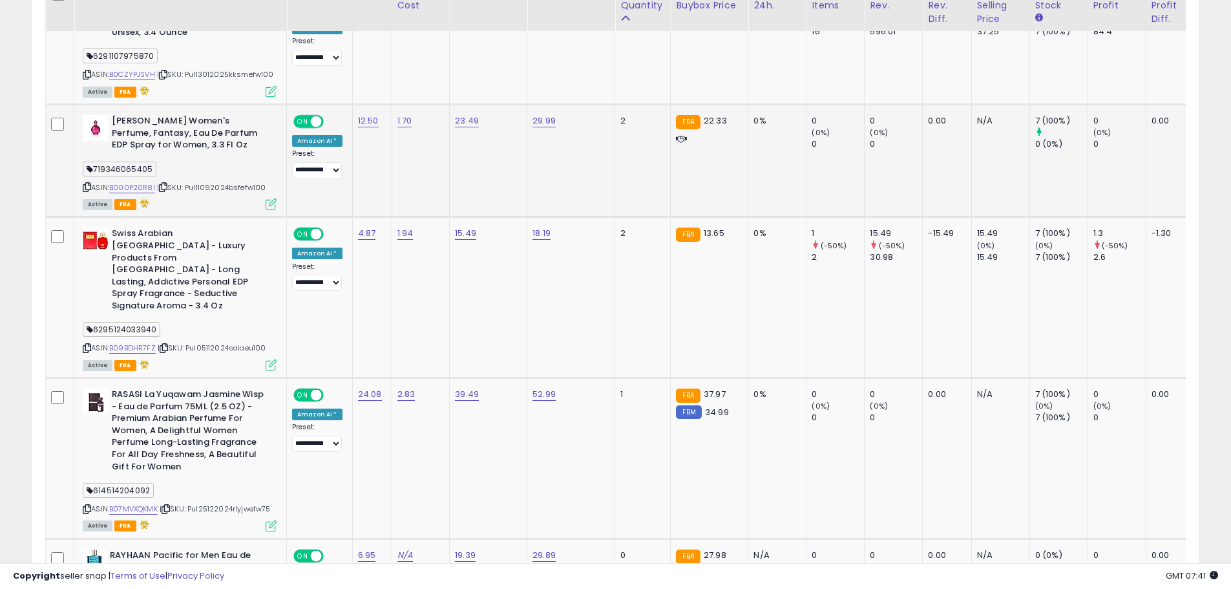
scroll to position [3314, 0]
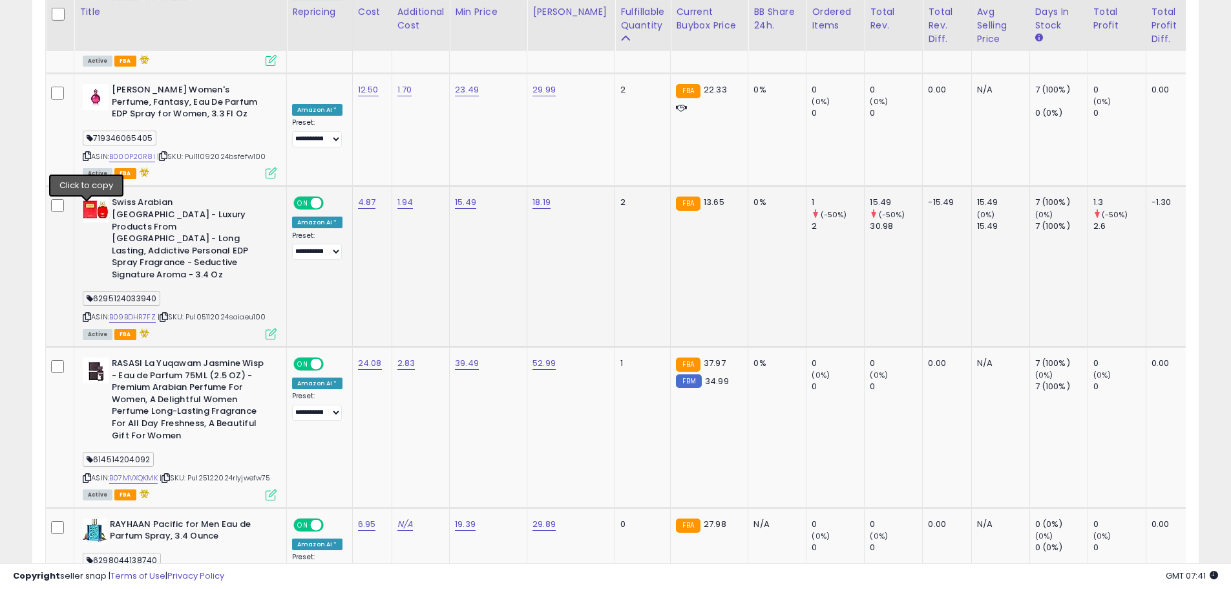
click at [83, 313] on icon at bounding box center [87, 316] width 8 height 7
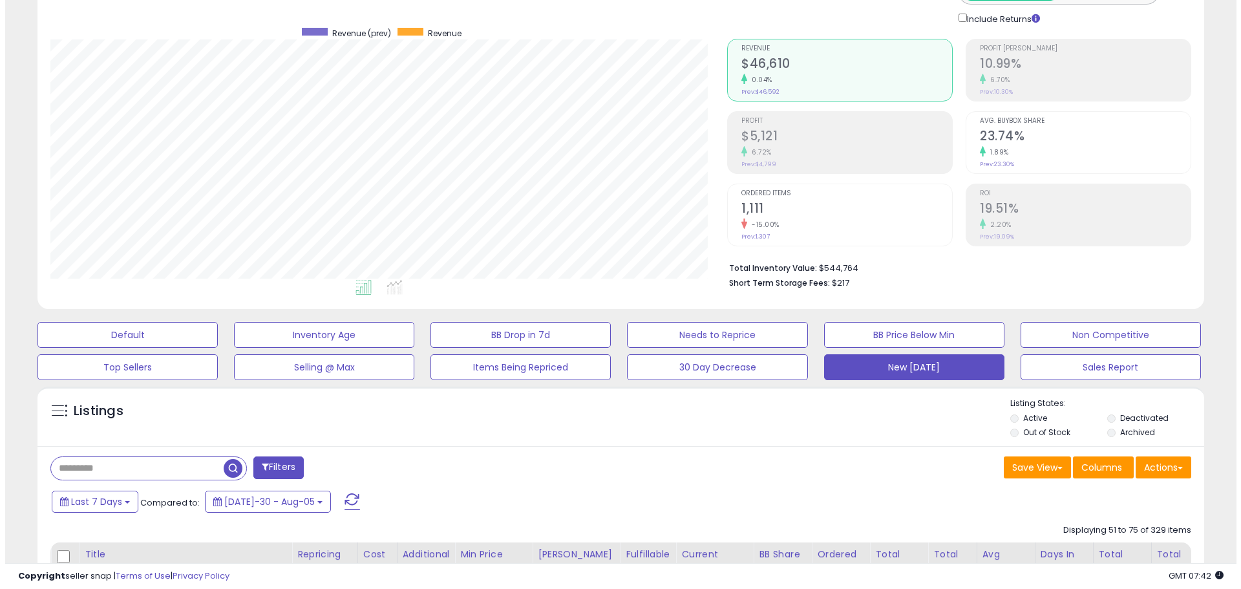
scroll to position [0, 0]
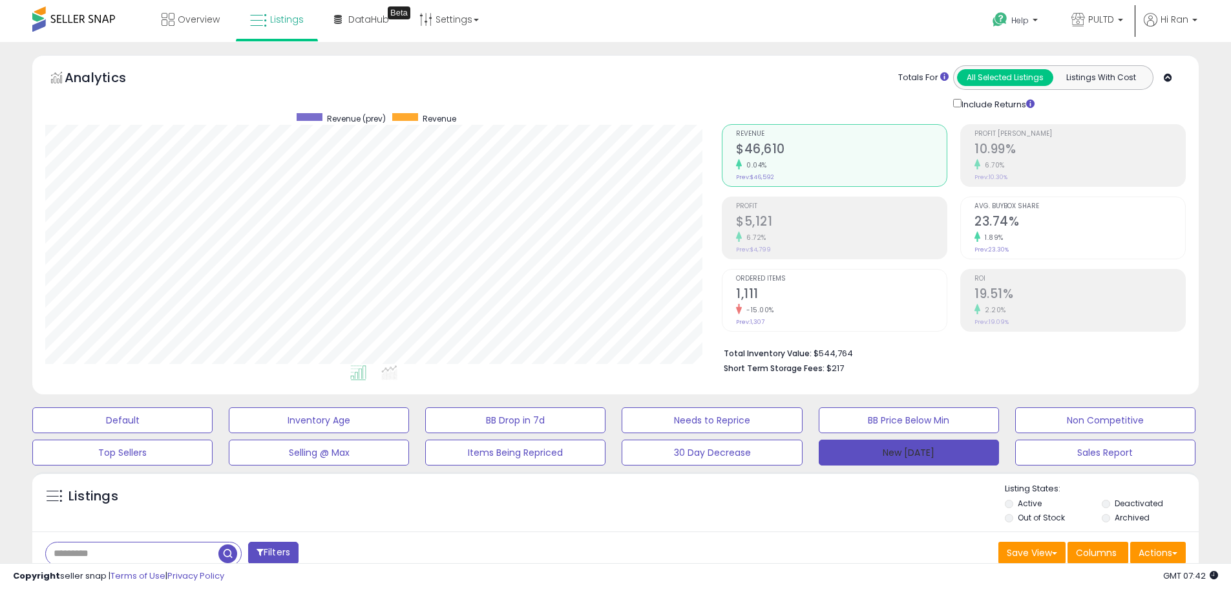
click at [901, 458] on button "New 09.05.2024" at bounding box center [909, 452] width 180 height 26
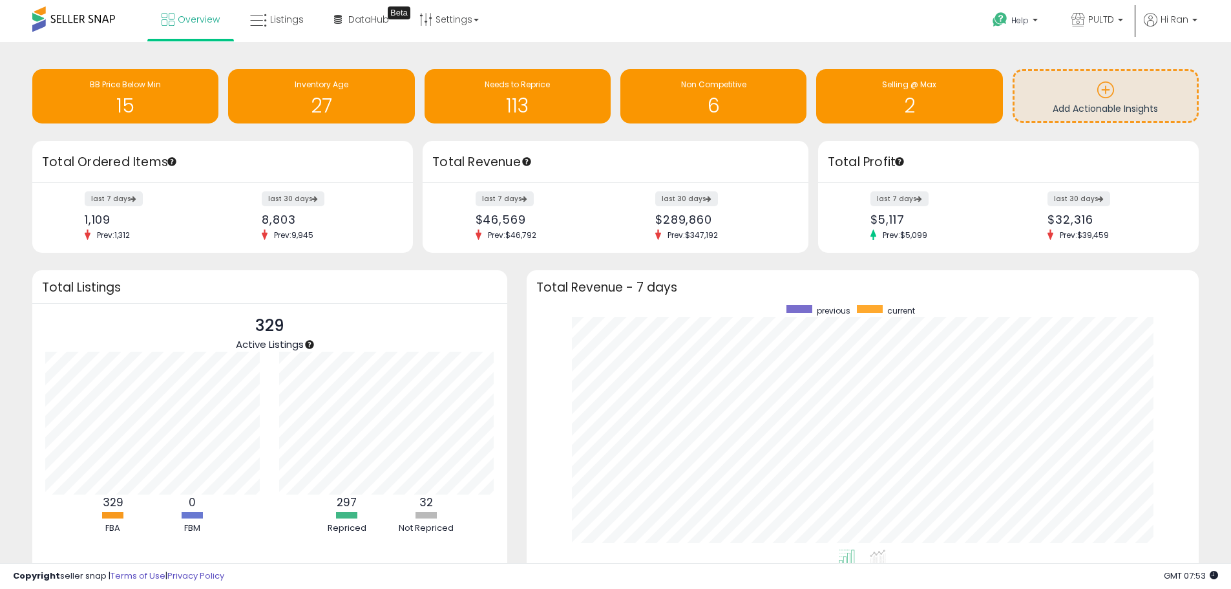
scroll to position [244, 647]
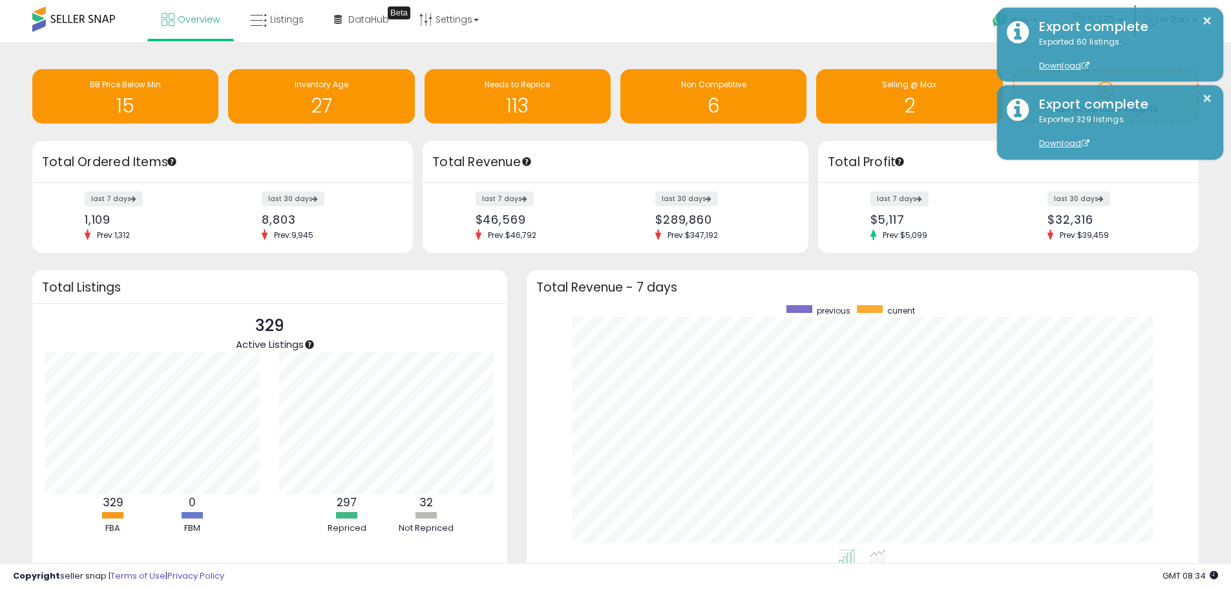
scroll to position [244, 647]
